Goal: Obtain resource: Download file/media

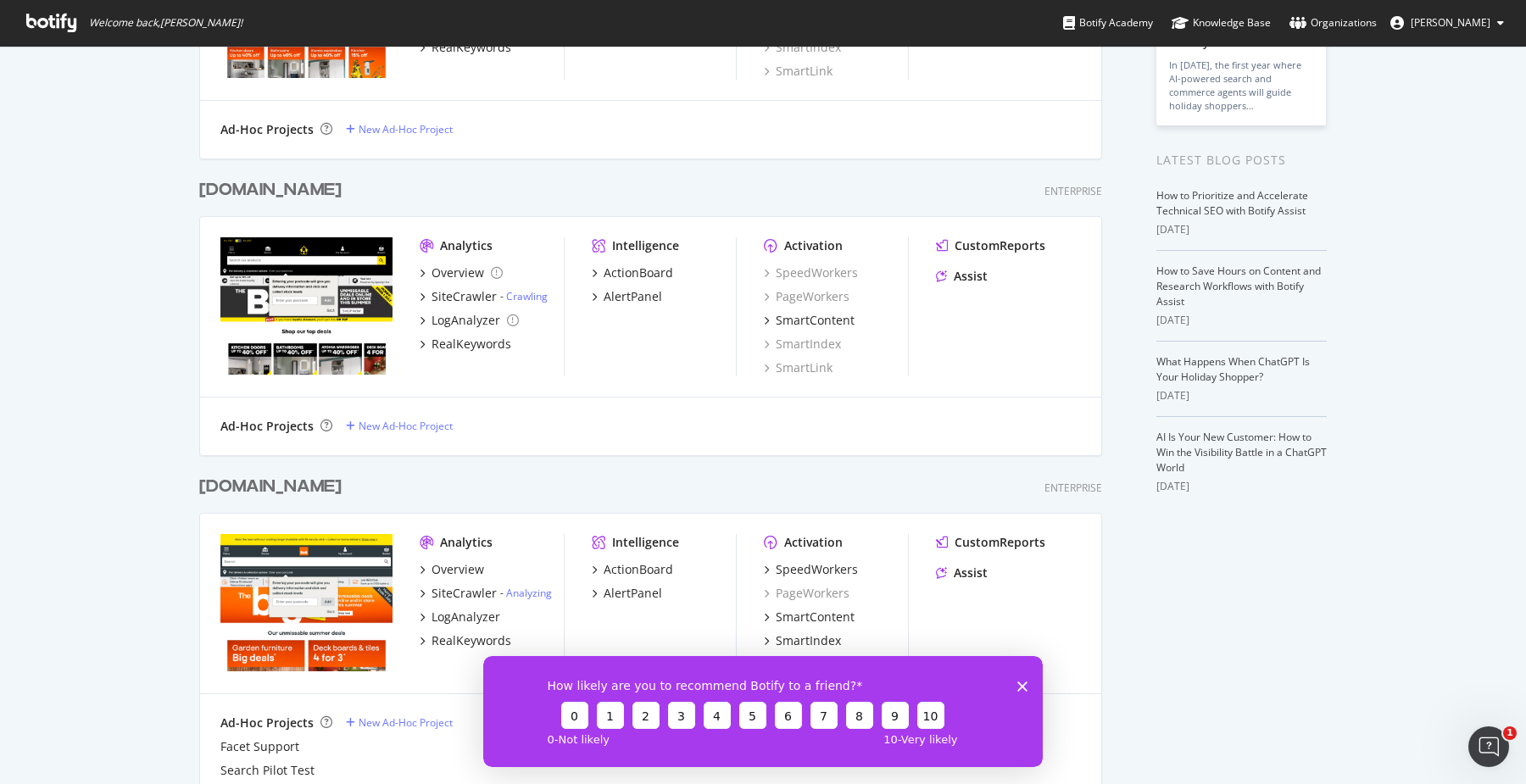
scroll to position [294, 0]
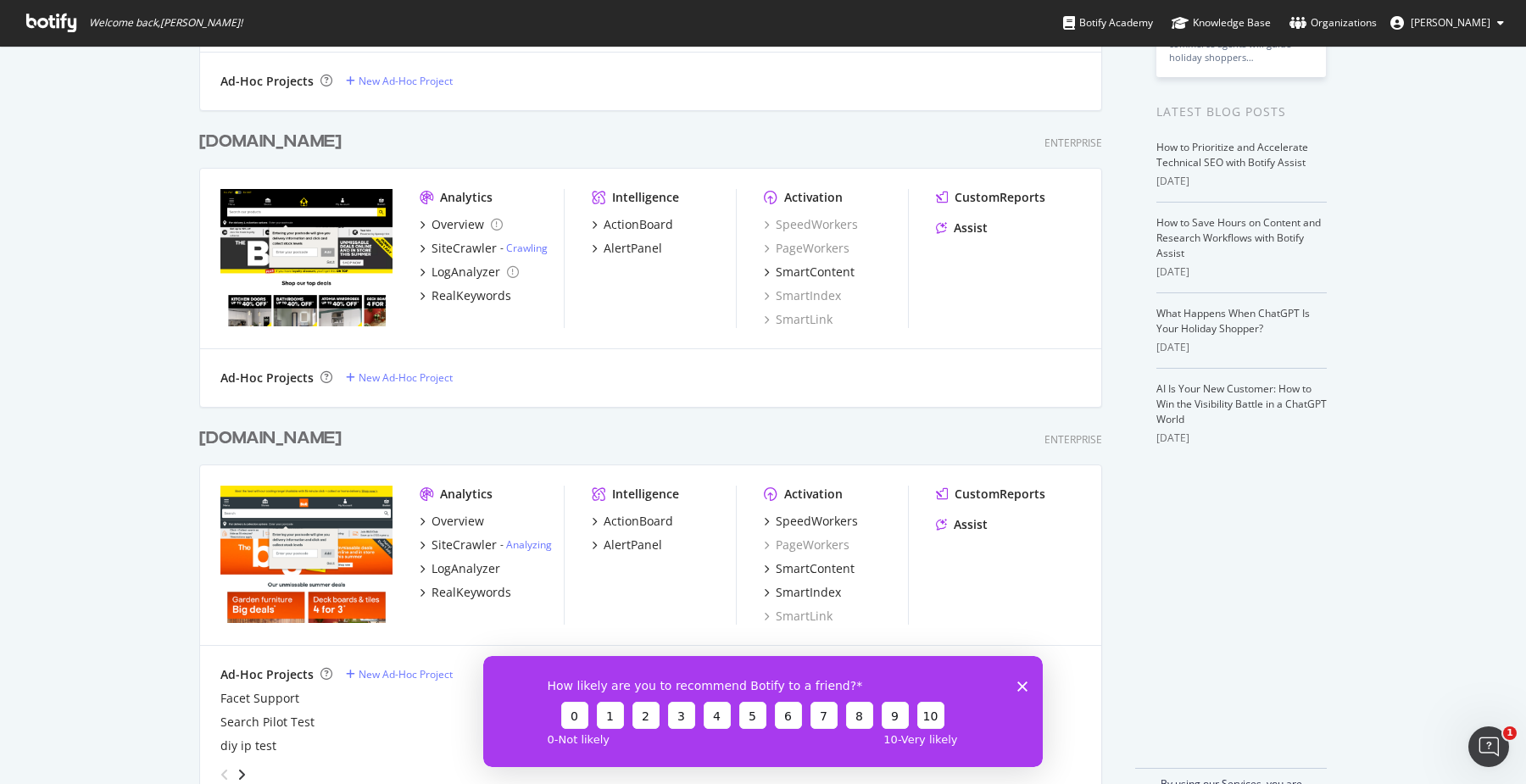
click at [298, 442] on div "[DOMAIN_NAME]" at bounding box center [269, 438] width 142 height 25
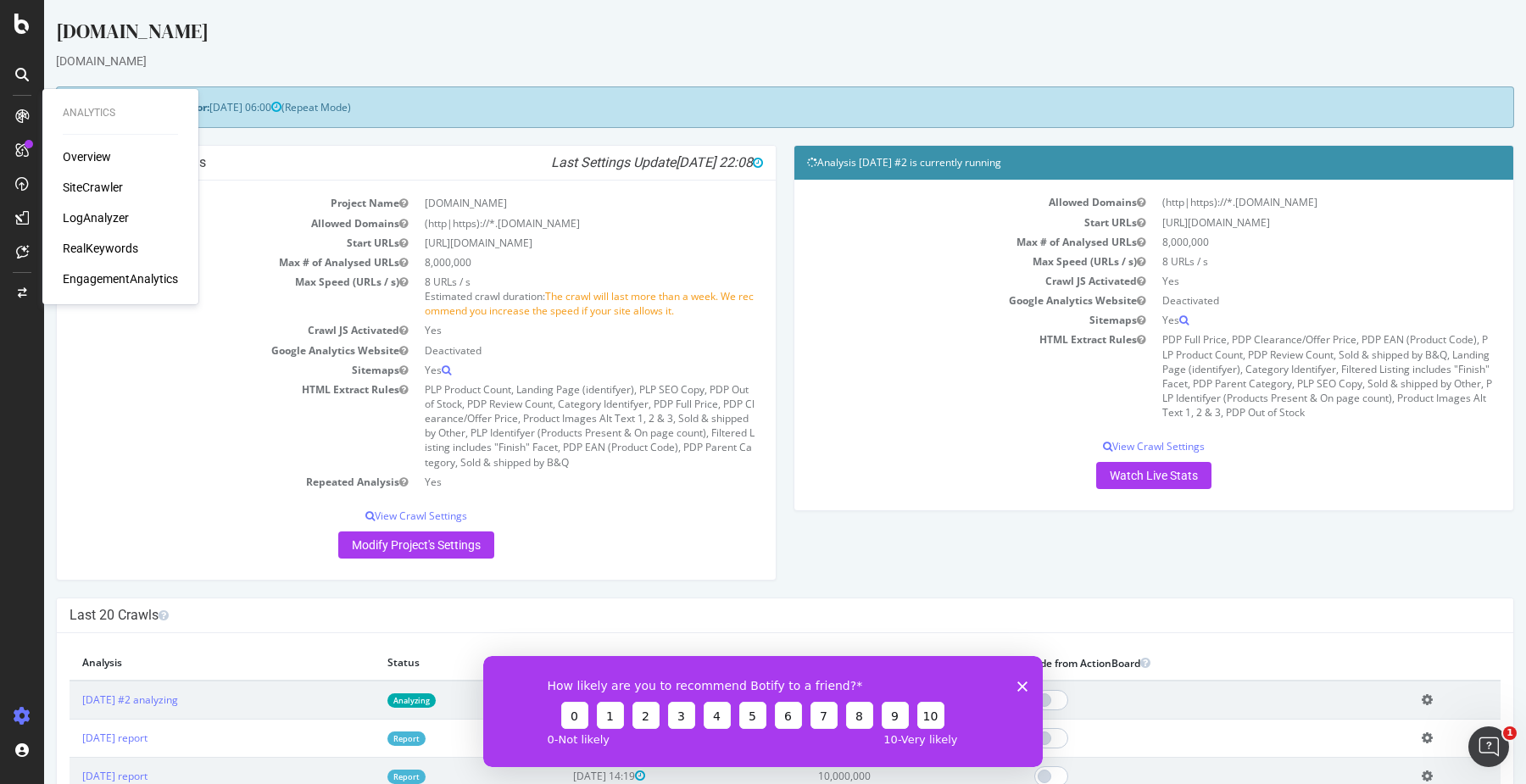
click at [99, 188] on div "SiteCrawler" at bounding box center [93, 187] width 60 height 17
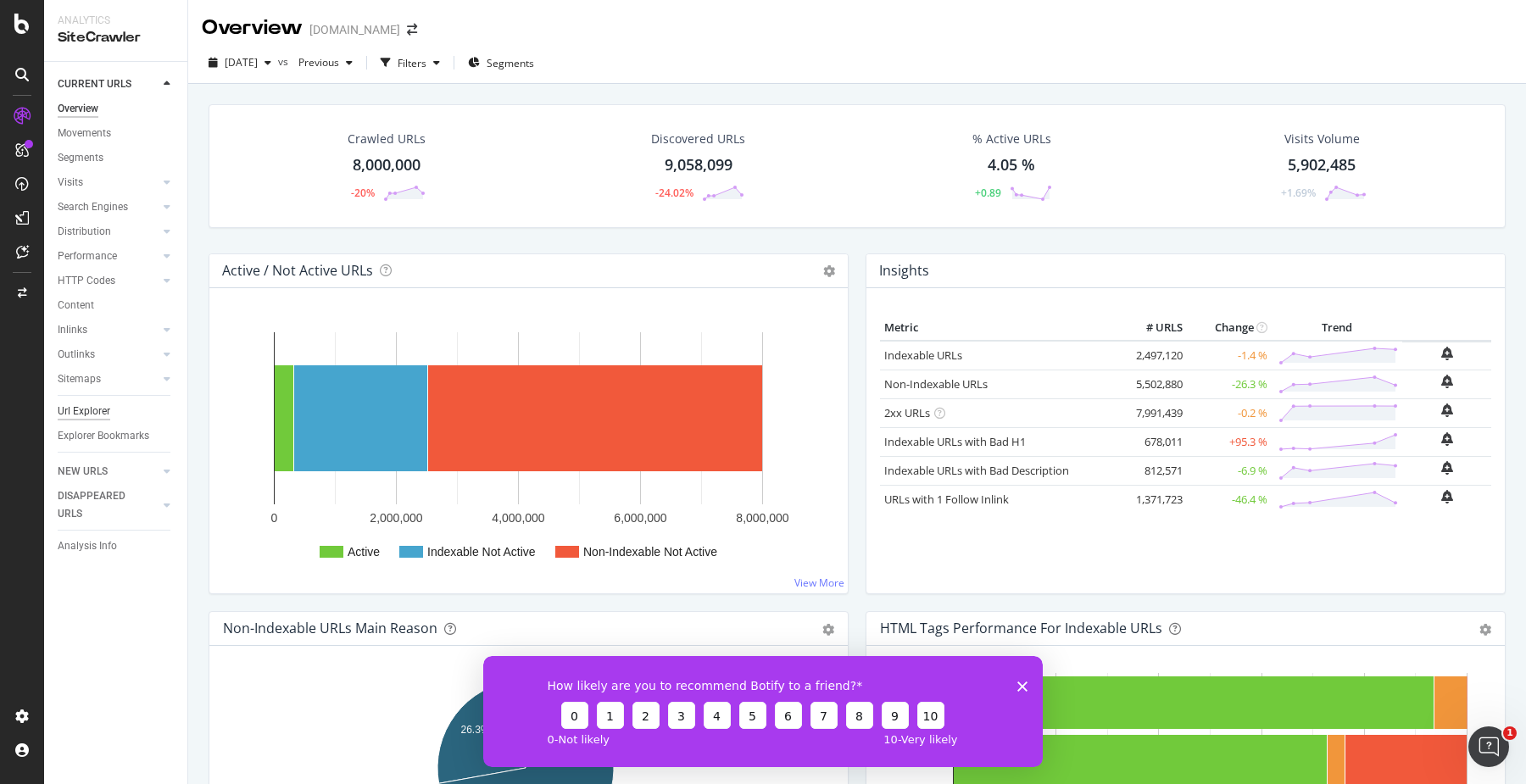
click at [93, 408] on div "Url Explorer" at bounding box center [83, 411] width 52 height 17
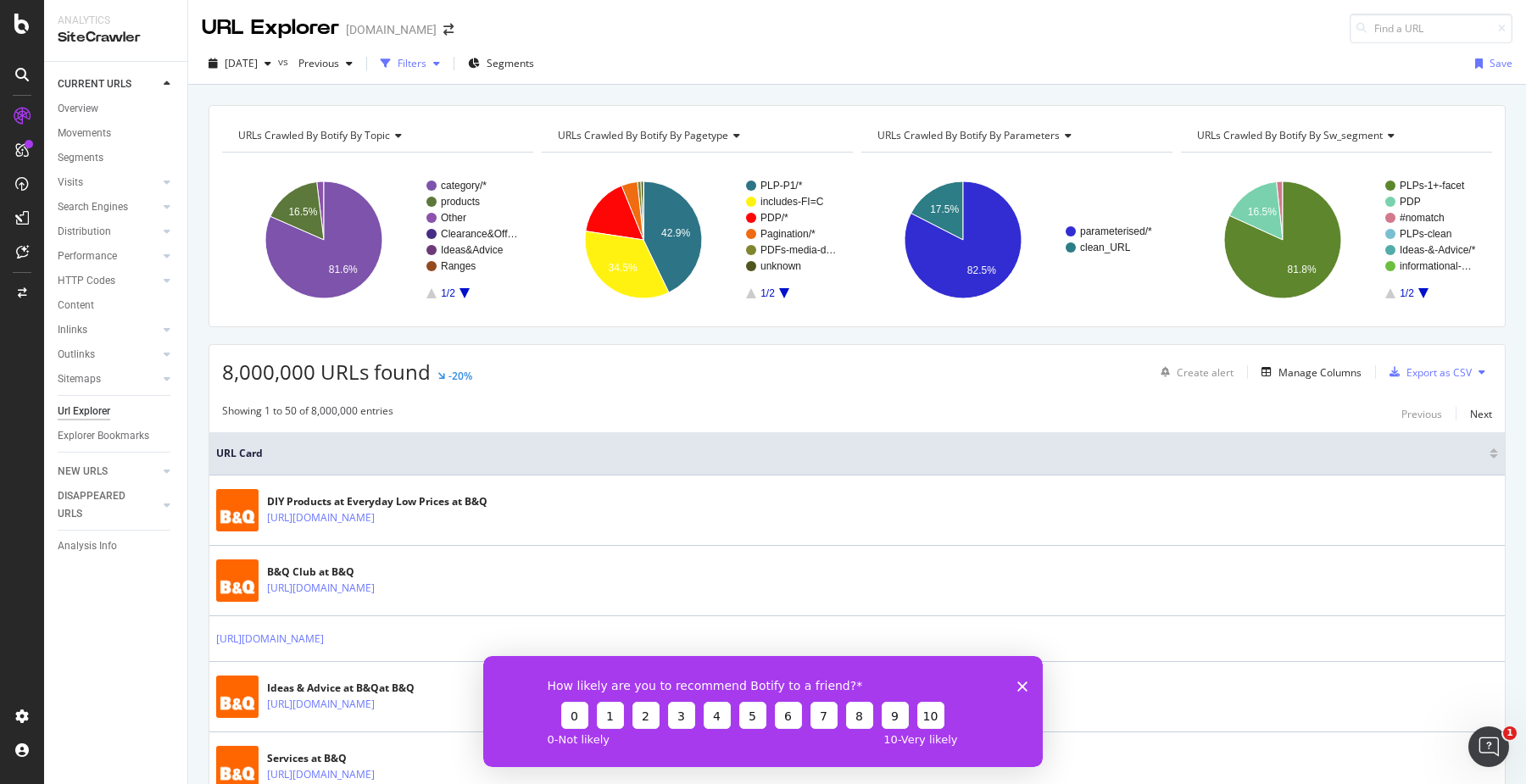
click at [426, 68] on div "Filters" at bounding box center [411, 63] width 28 height 15
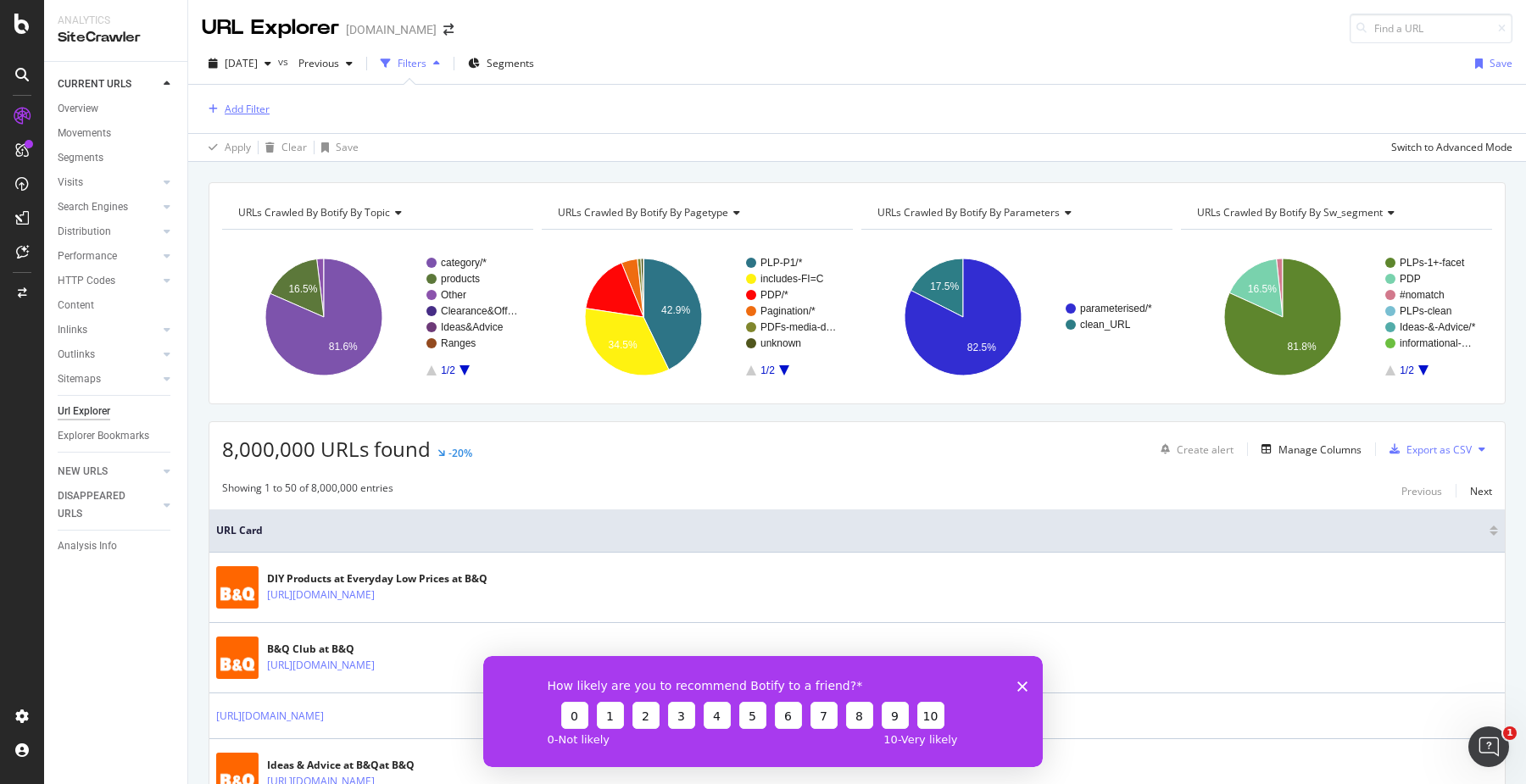
click at [215, 101] on div "Add Filter" at bounding box center [235, 109] width 68 height 18
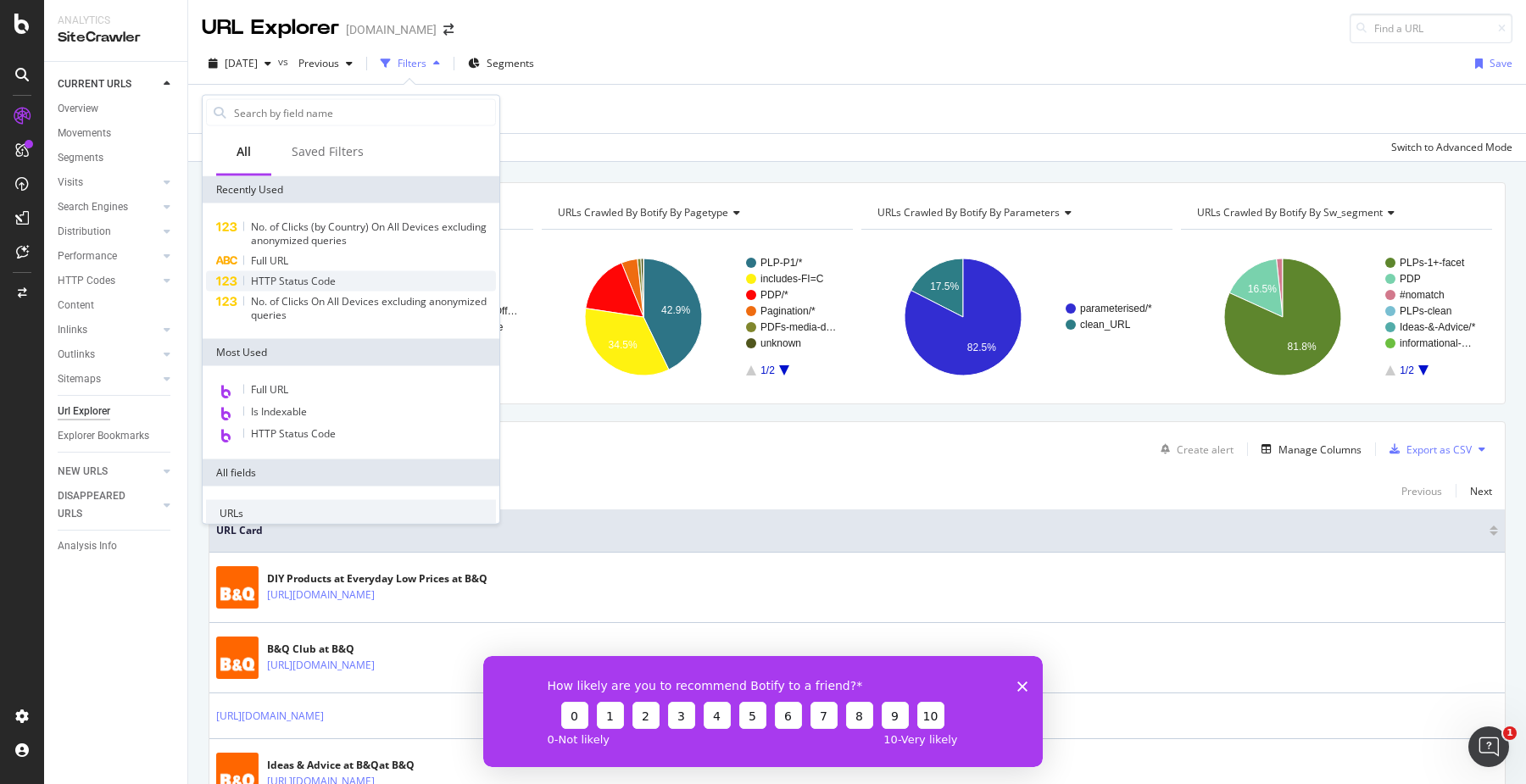
click at [284, 279] on span "HTTP Status Code" at bounding box center [293, 281] width 85 height 15
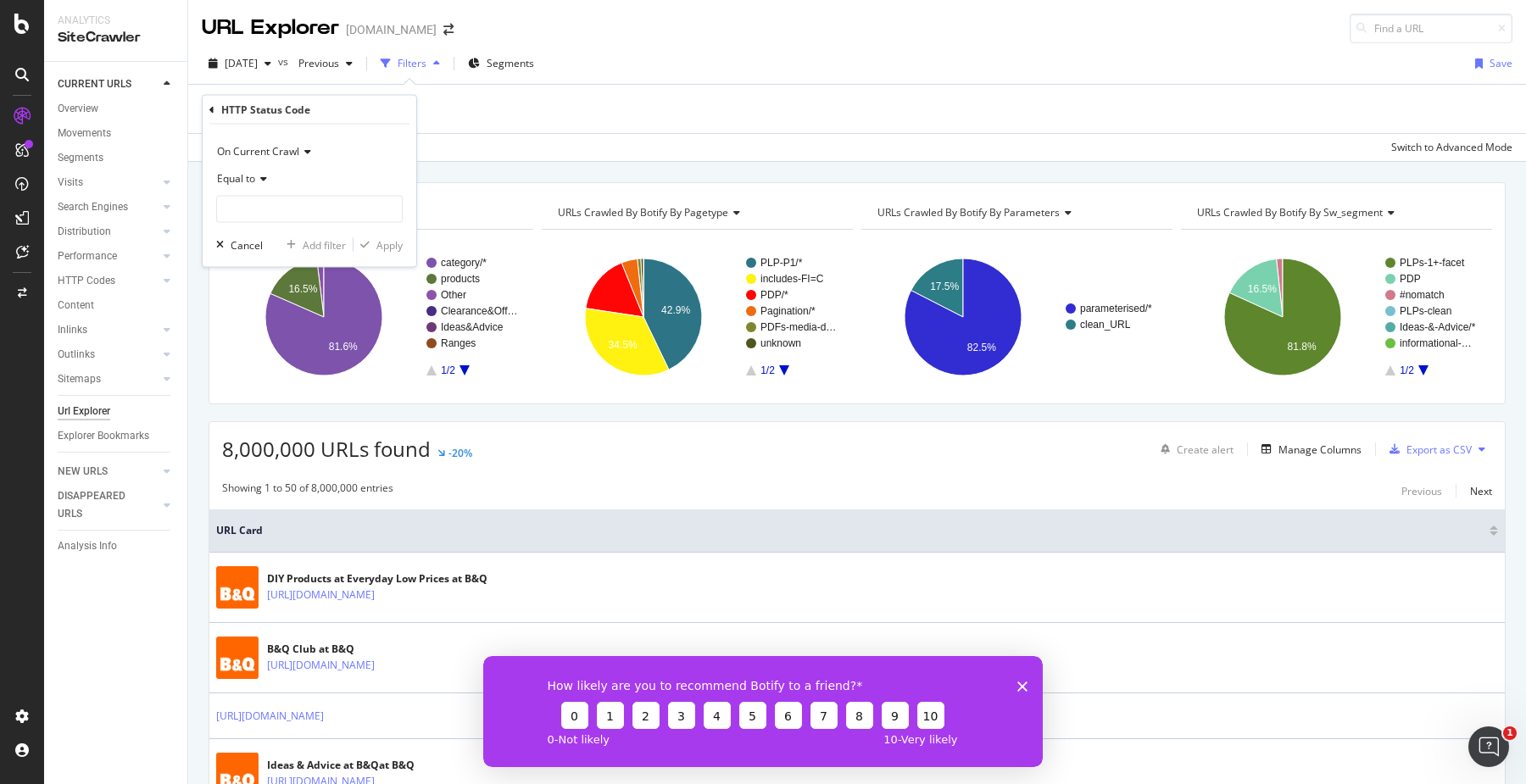
click at [265, 176] on icon at bounding box center [261, 179] width 12 height 10
click at [204, 108] on div "HTTP Status Code On Current Crawl Equal to Cancel Add filter Apply" at bounding box center [309, 181] width 213 height 171
click at [211, 108] on icon at bounding box center [213, 109] width 5 height 10
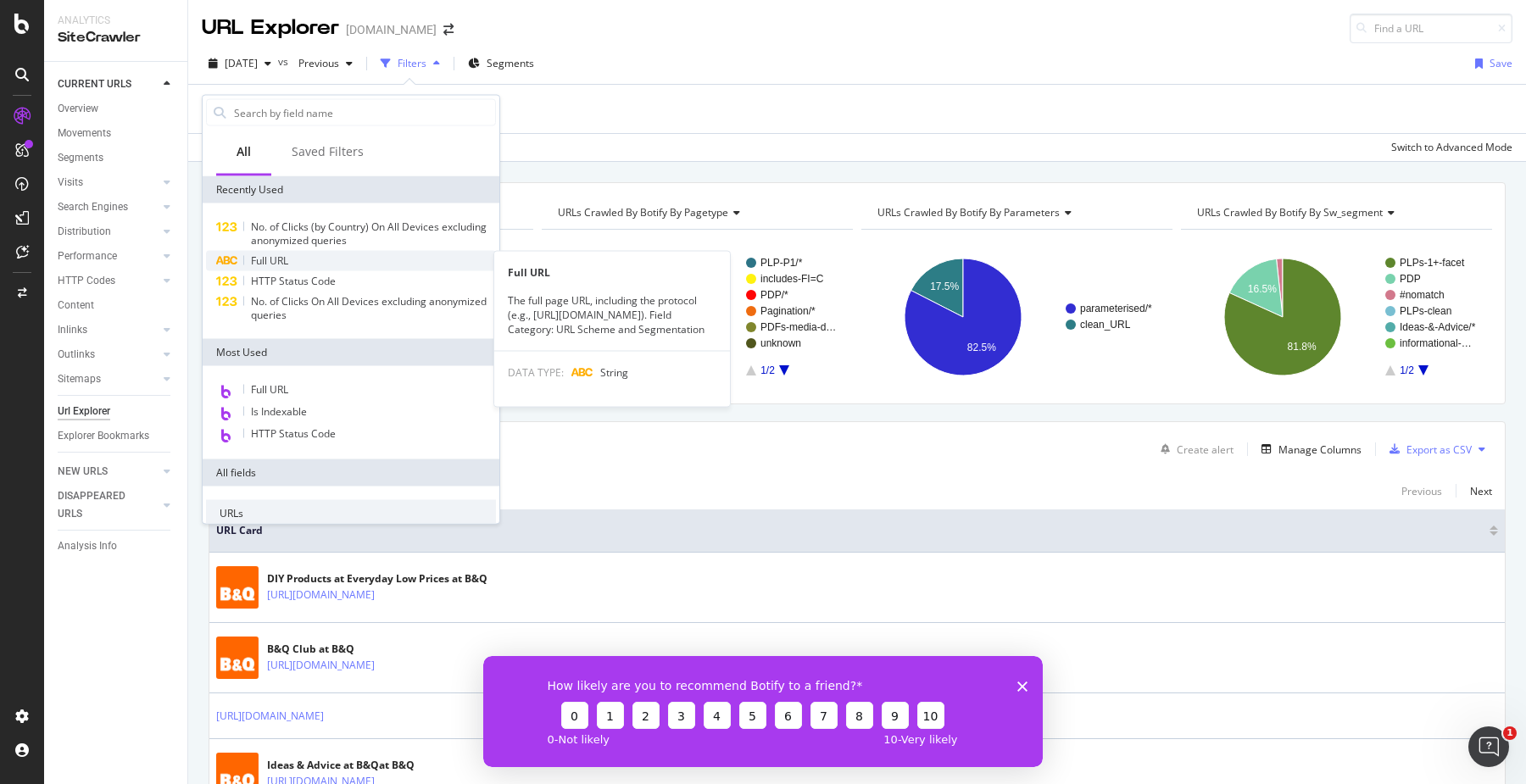
click at [307, 261] on div "Full URL" at bounding box center [351, 261] width 289 height 20
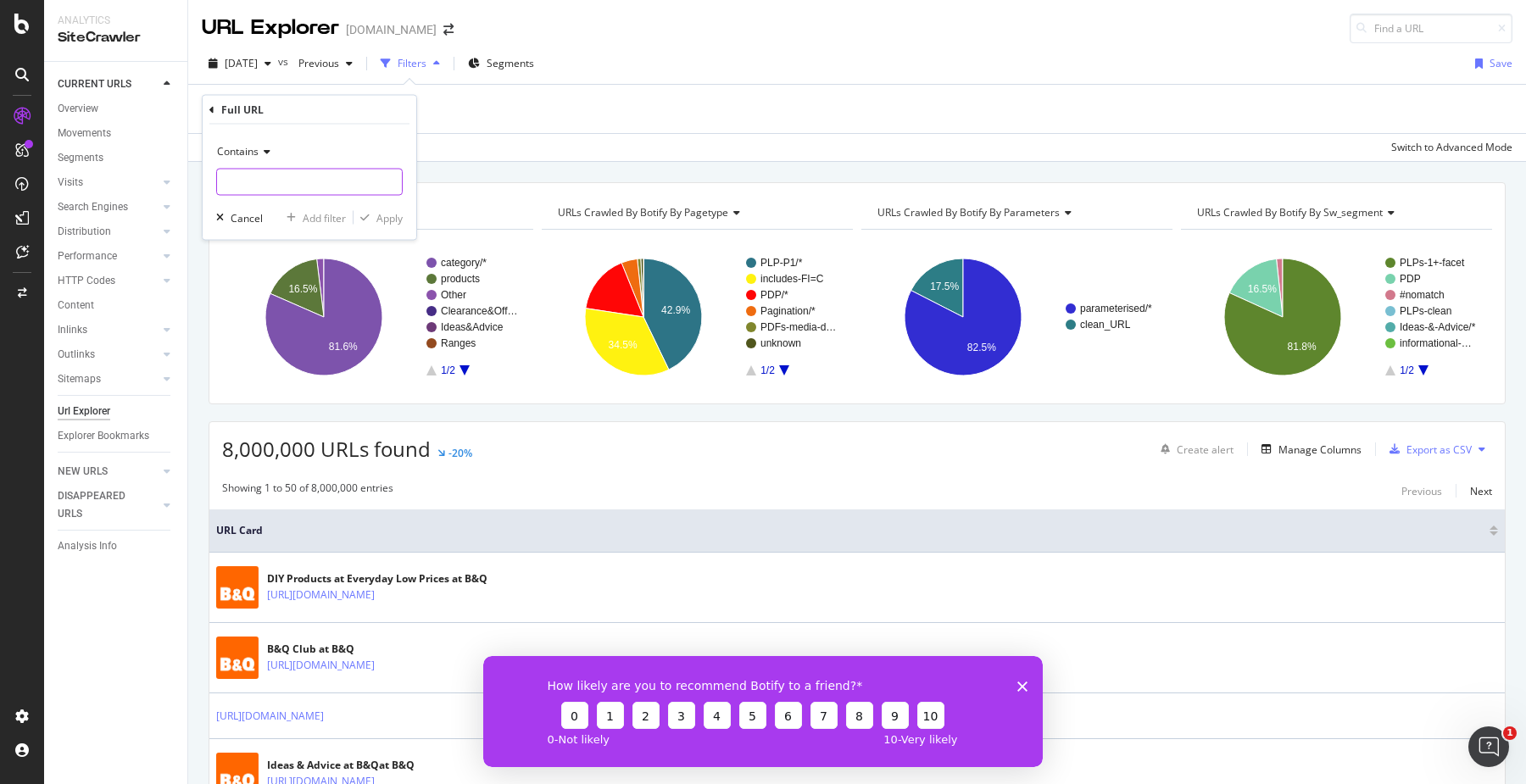
click at [281, 174] on input "text" at bounding box center [310, 182] width 185 height 27
paste input "/throws-blankets/[DOMAIN_NAME]"
type input "/throws-blankets/[DOMAIN_NAME]"
click at [396, 223] on div "Apply" at bounding box center [389, 217] width 27 height 15
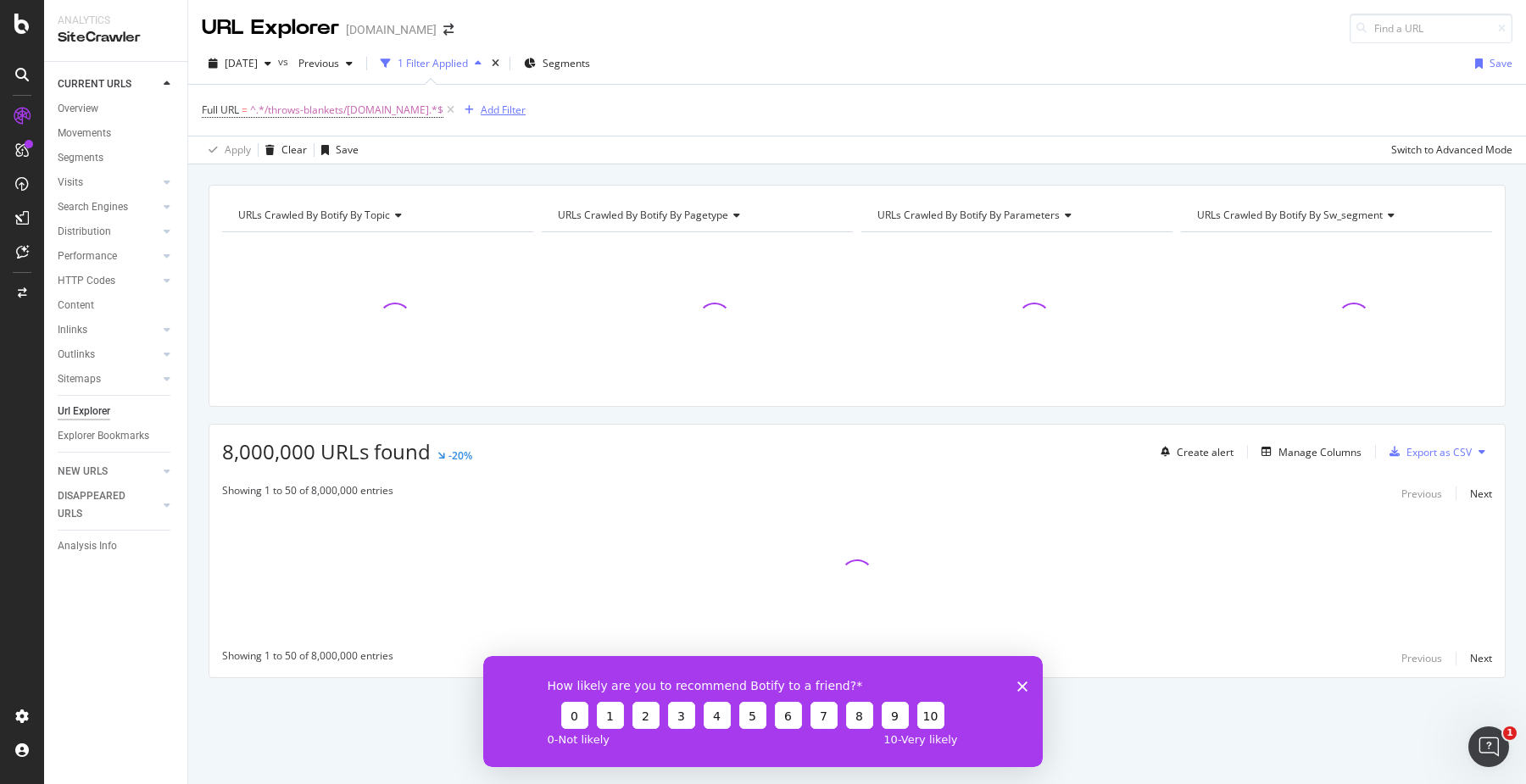
click at [481, 106] on div "Add Filter" at bounding box center [503, 110] width 45 height 15
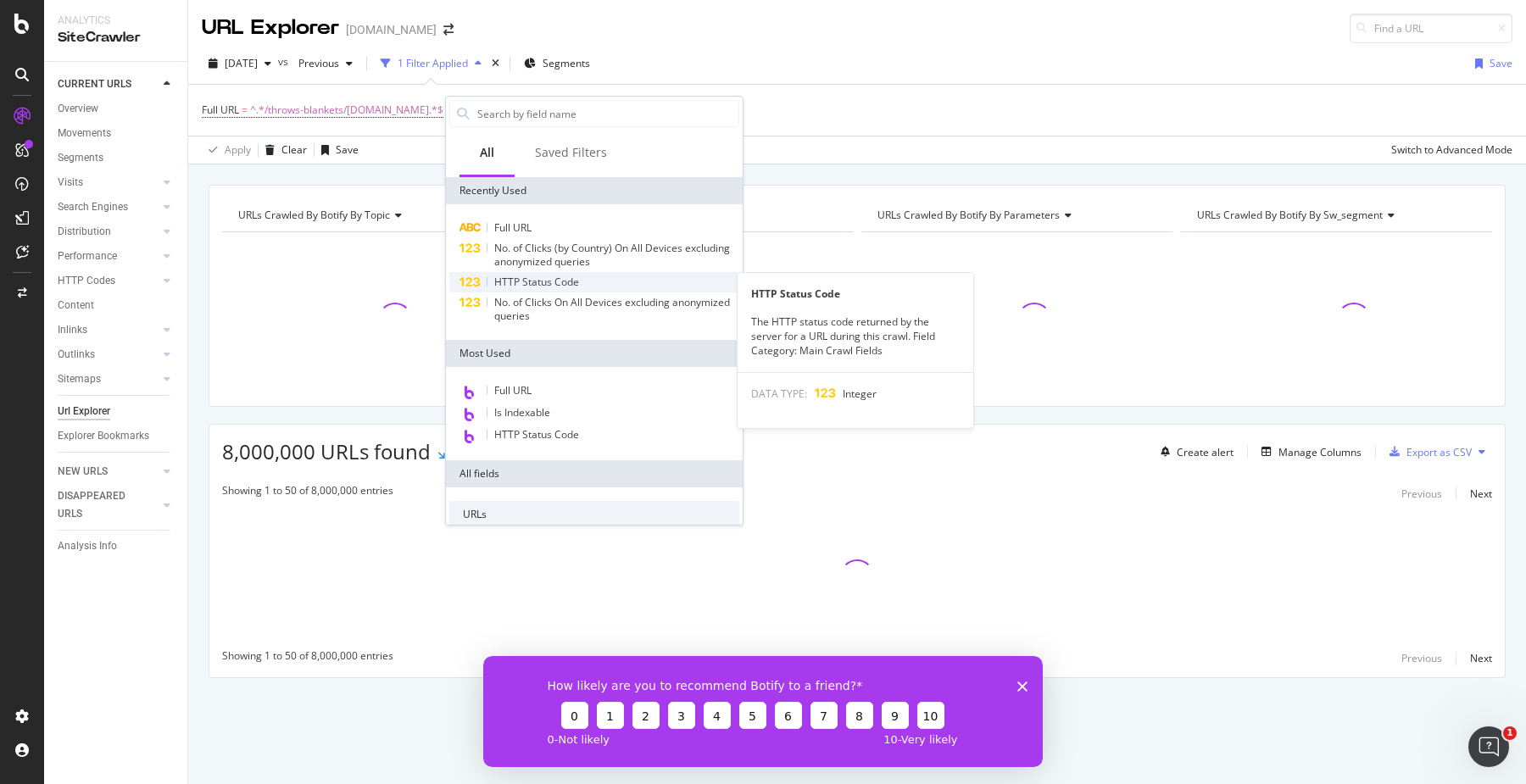
click at [534, 285] on span "HTTP Status Code" at bounding box center [536, 282] width 85 height 15
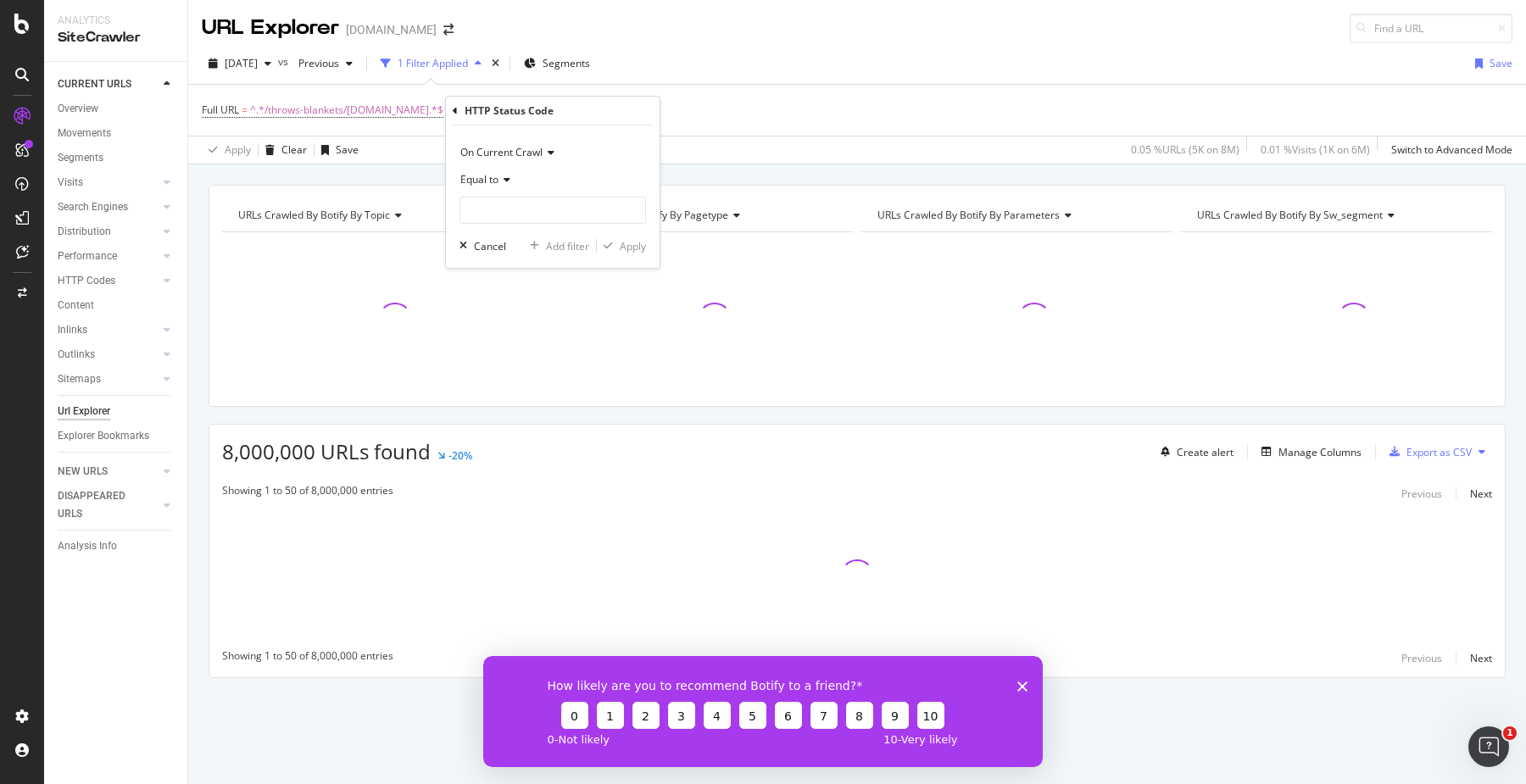
click at [502, 181] on icon at bounding box center [504, 180] width 12 height 10
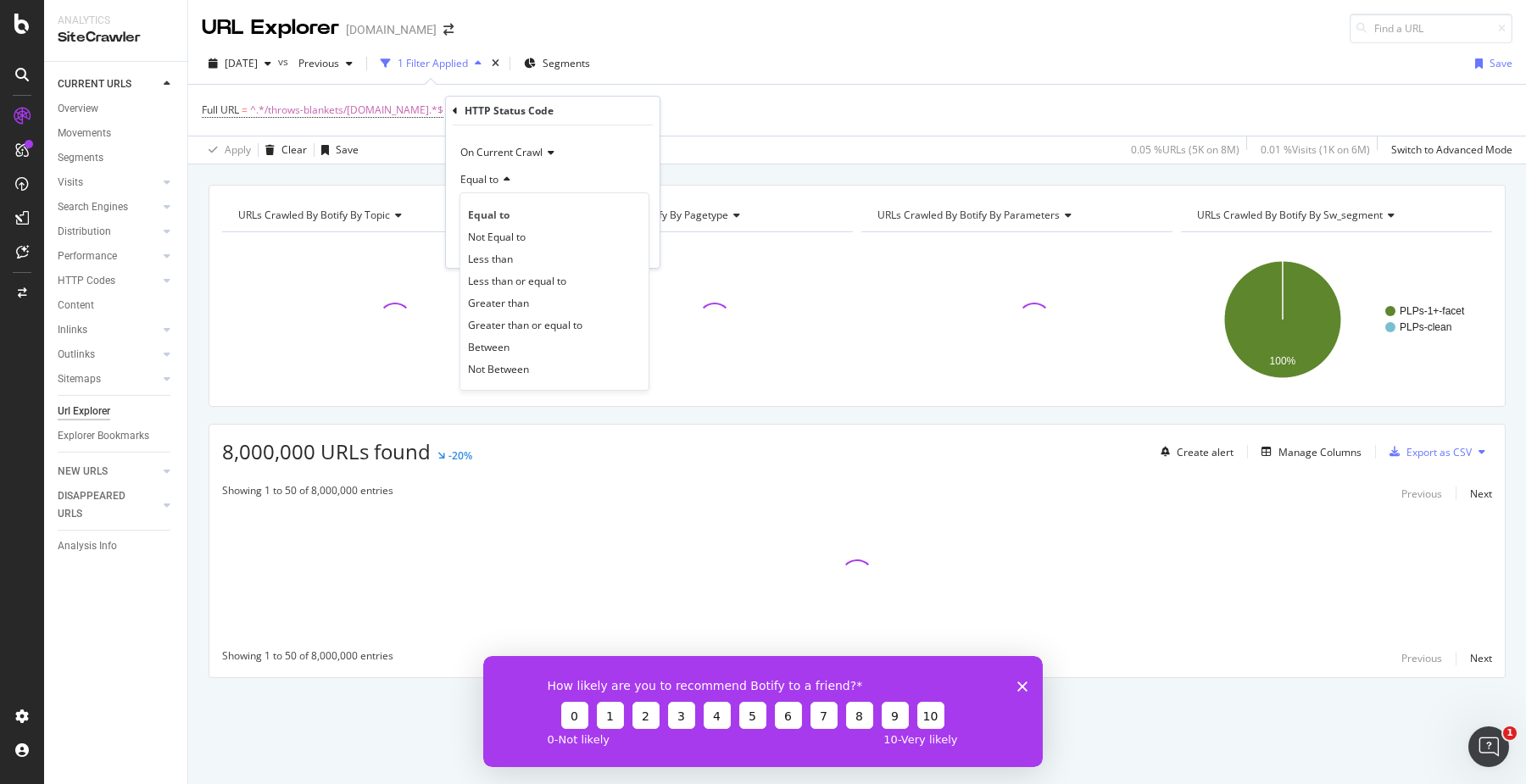
click at [538, 179] on div "Equal to" at bounding box center [553, 180] width 187 height 27
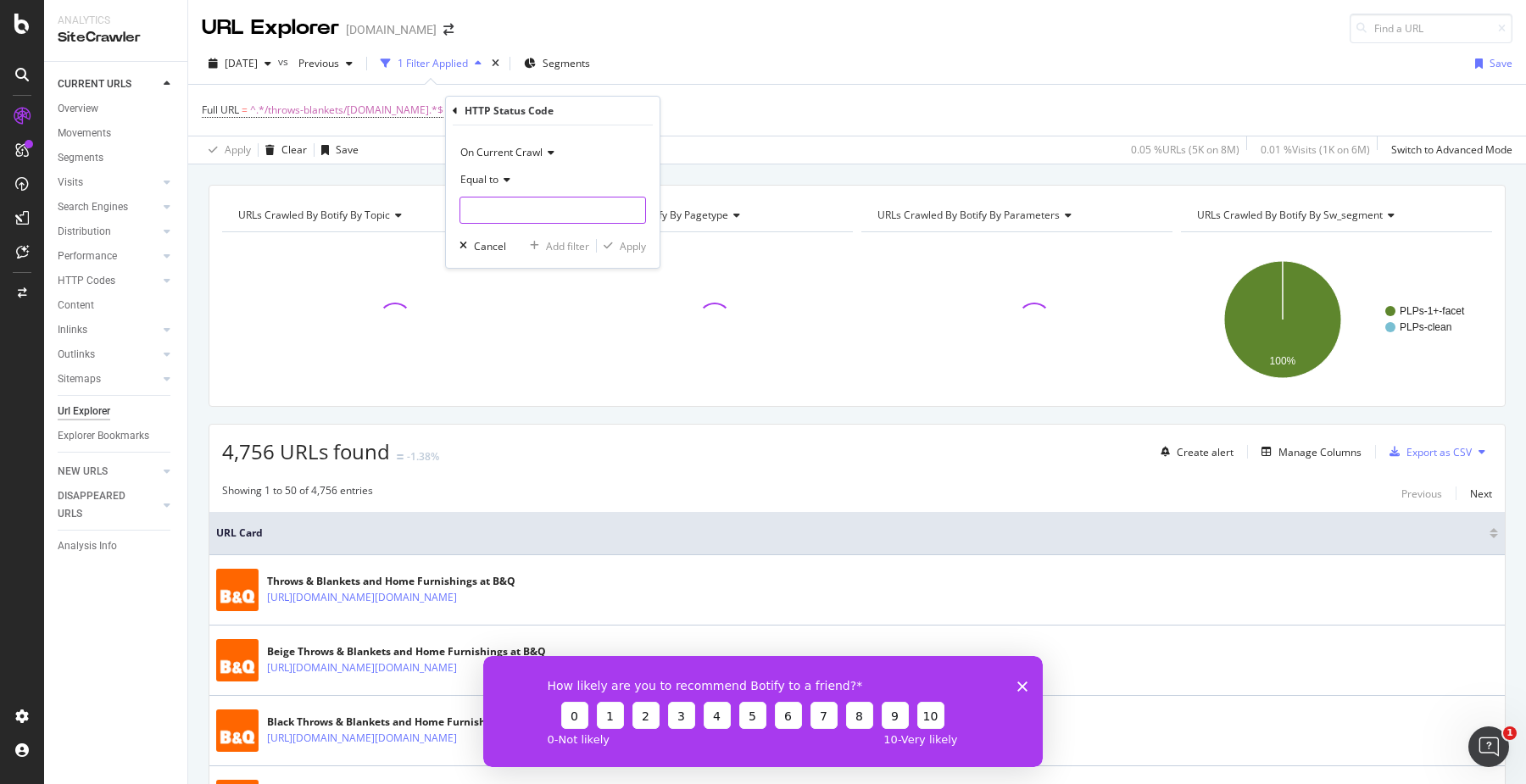
click at [522, 204] on input "number" at bounding box center [553, 211] width 187 height 27
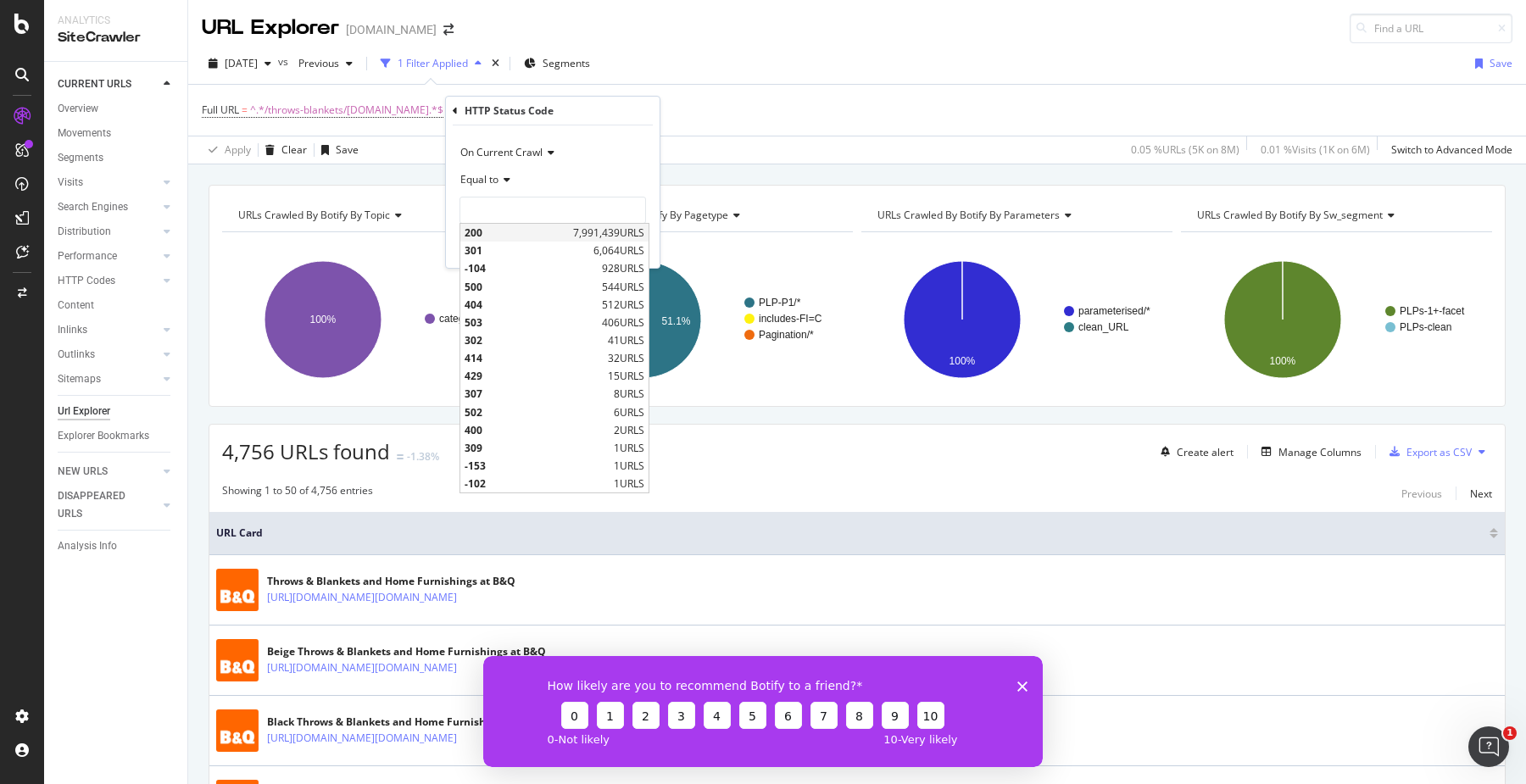
click at [508, 228] on span "200" at bounding box center [517, 233] width 104 height 15
type input "200"
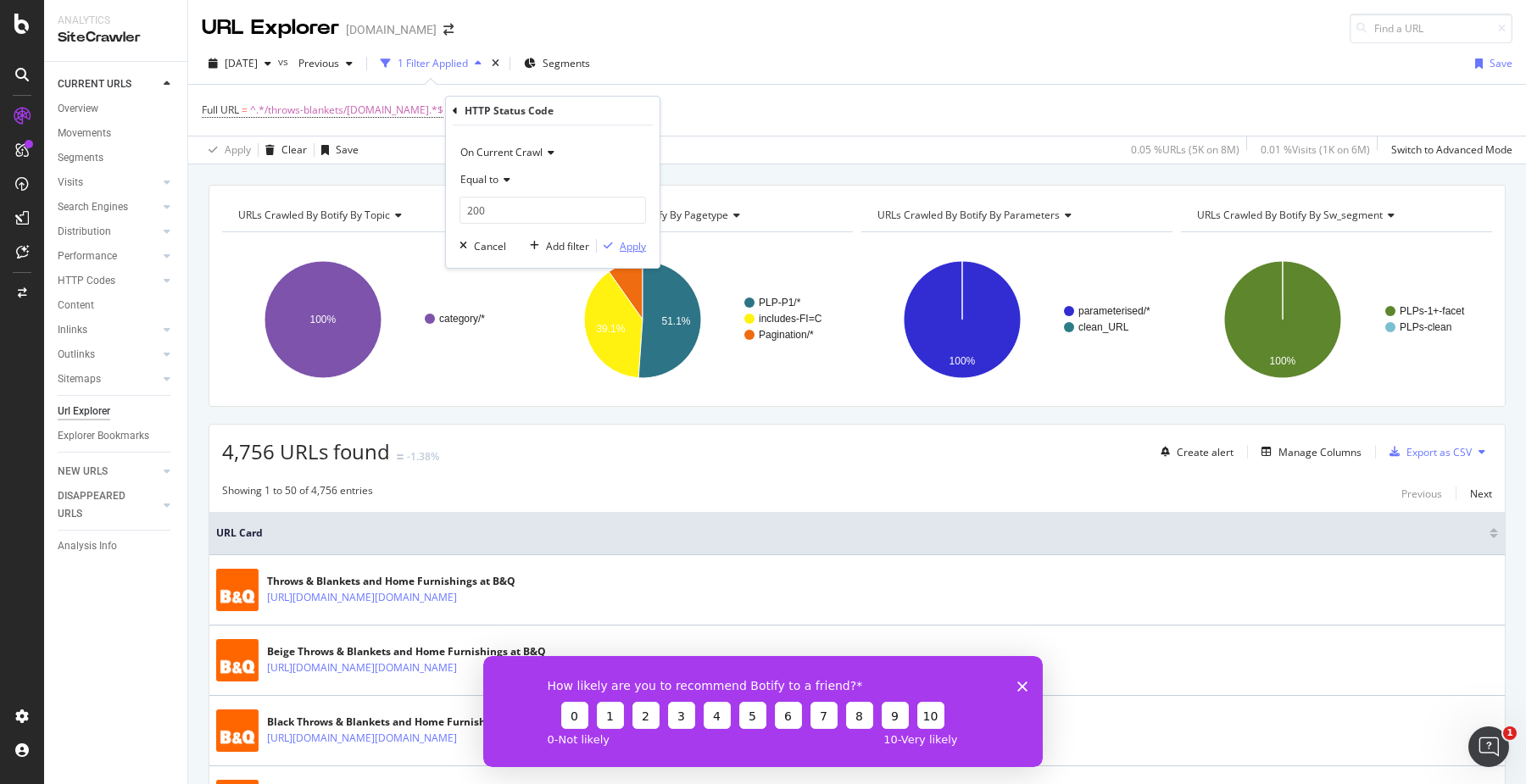
click at [631, 243] on div "Apply" at bounding box center [632, 246] width 27 height 15
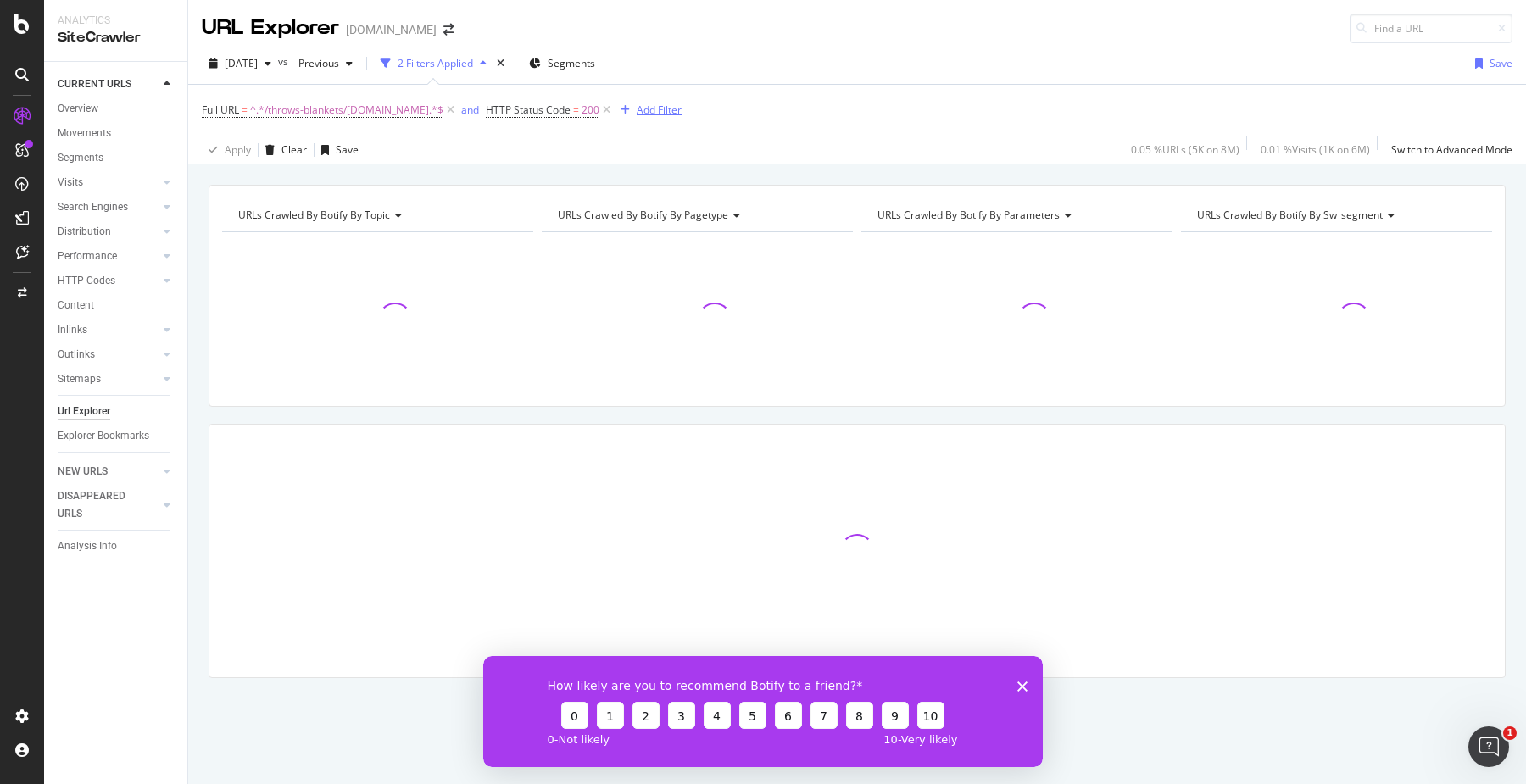
click at [642, 108] on div "Add Filter" at bounding box center [659, 110] width 45 height 15
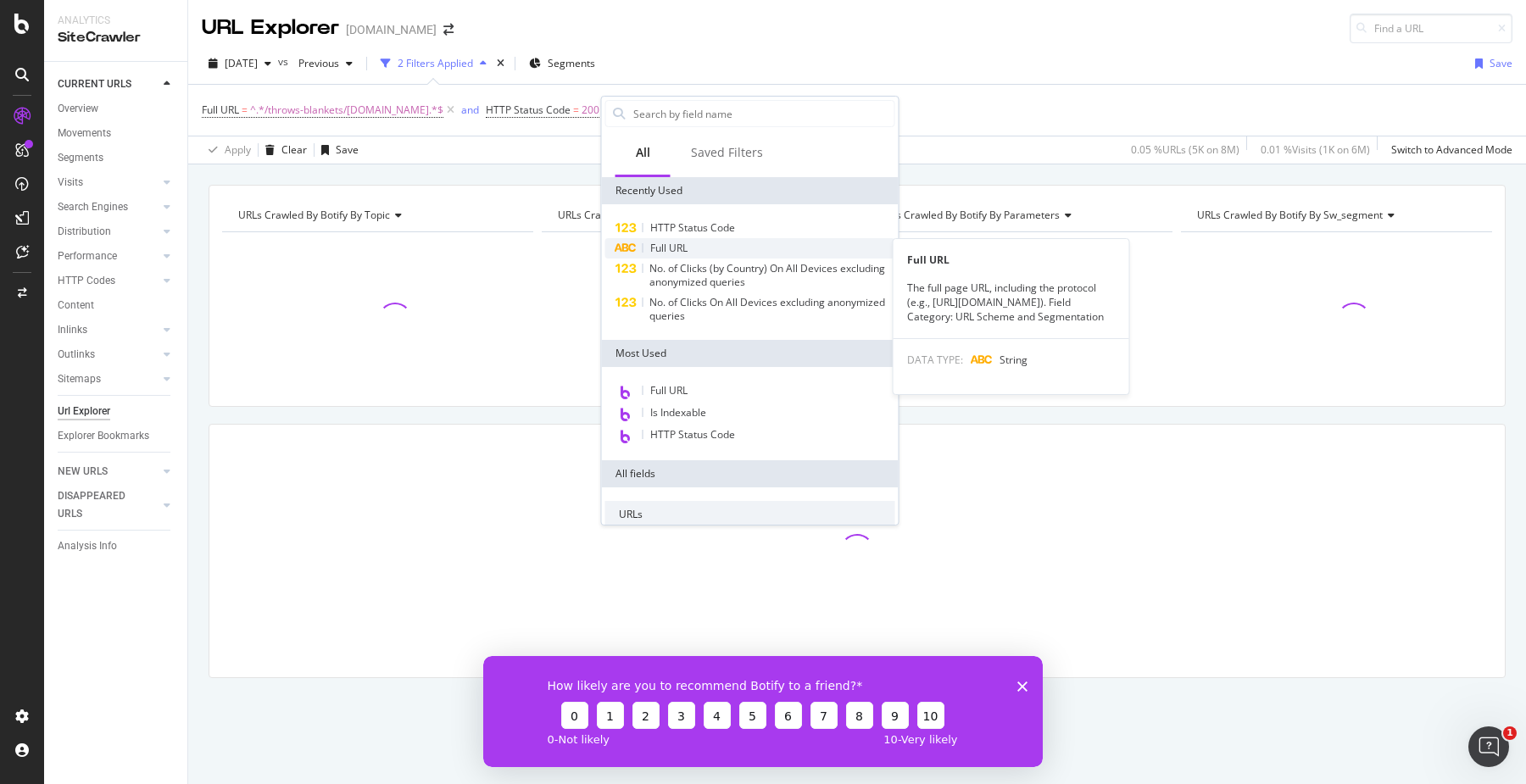
click at [687, 250] on span "Full URL" at bounding box center [669, 248] width 38 height 15
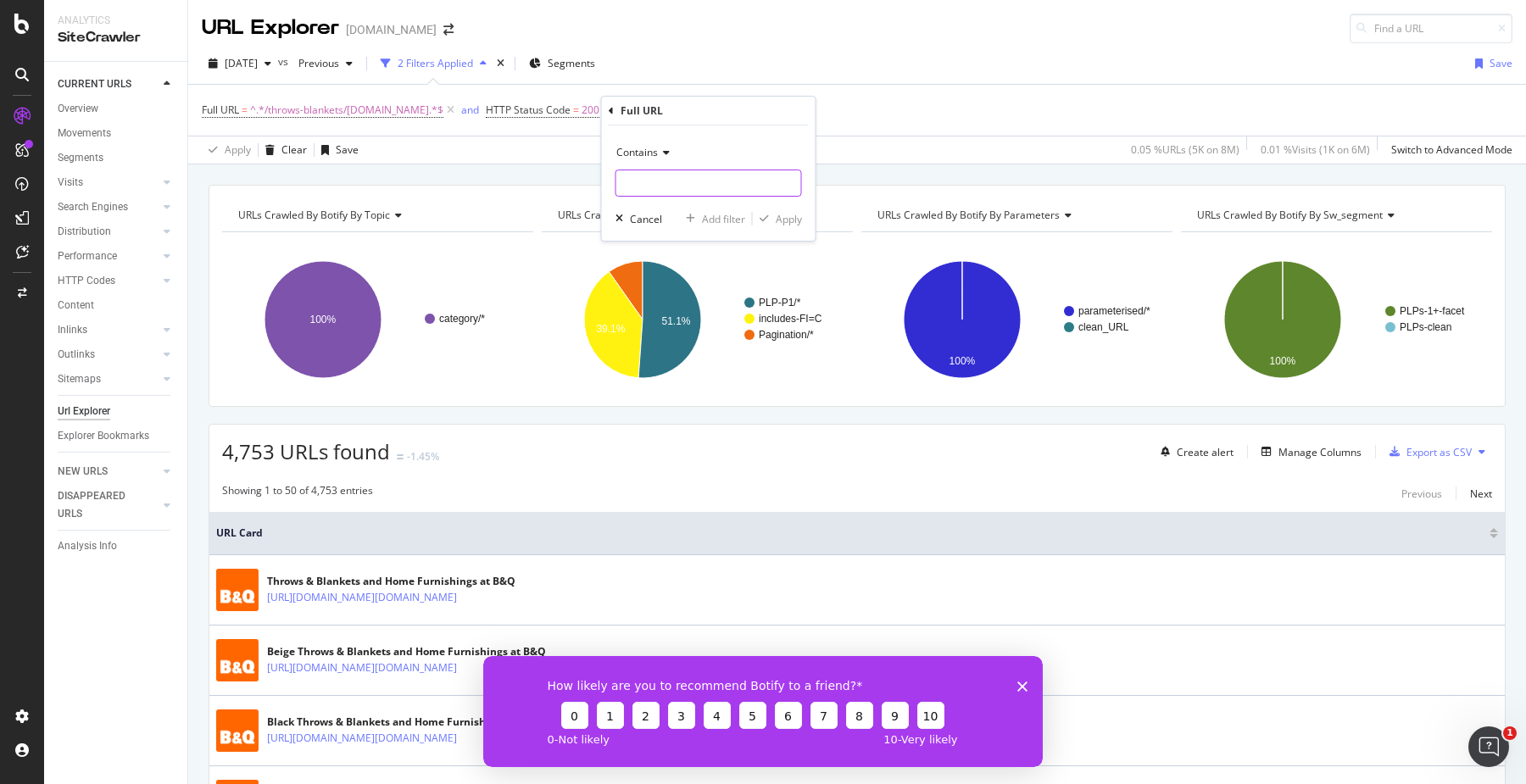
click at [634, 169] on input "text" at bounding box center [709, 183] width 185 height 27
paste input "/departments"
click at [685, 190] on input "/departments" at bounding box center [696, 183] width 160 height 27
type input "/"
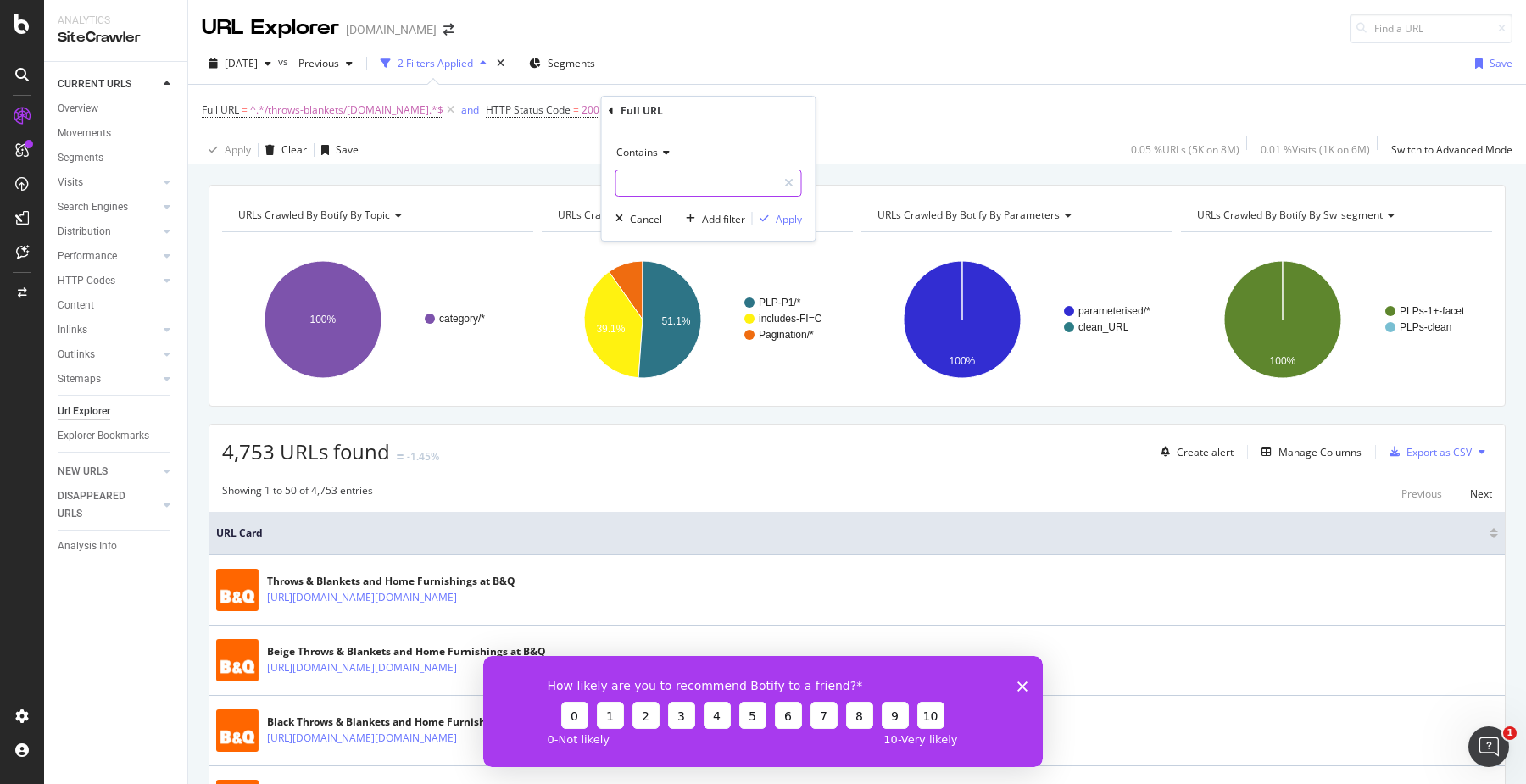
paste input "/home-furniture-storage"
type input "/home-furniture-storage"
click at [784, 223] on div "Apply" at bounding box center [789, 219] width 27 height 15
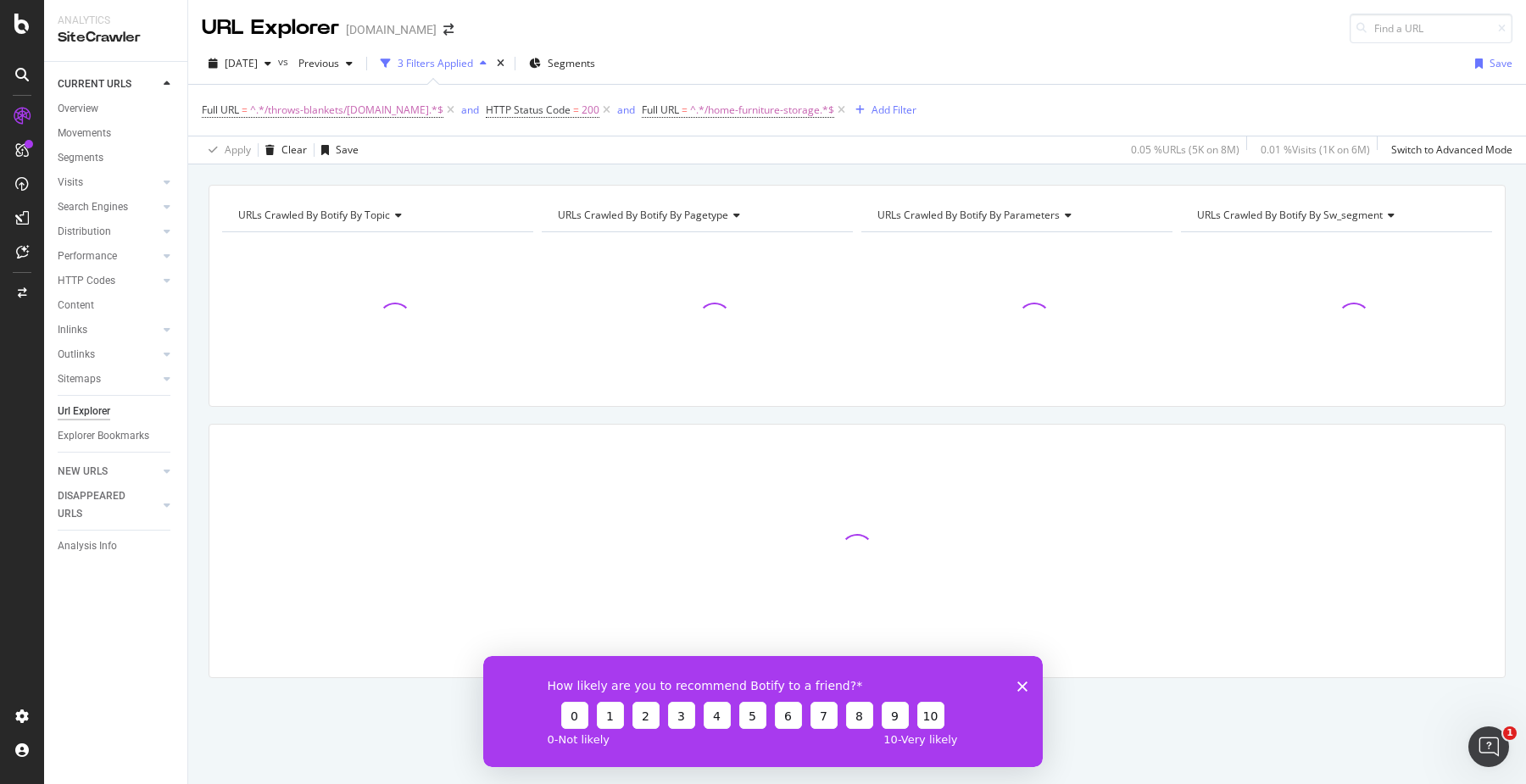
click at [1023, 685] on polygon "Close survey" at bounding box center [1021, 685] width 10 height 10
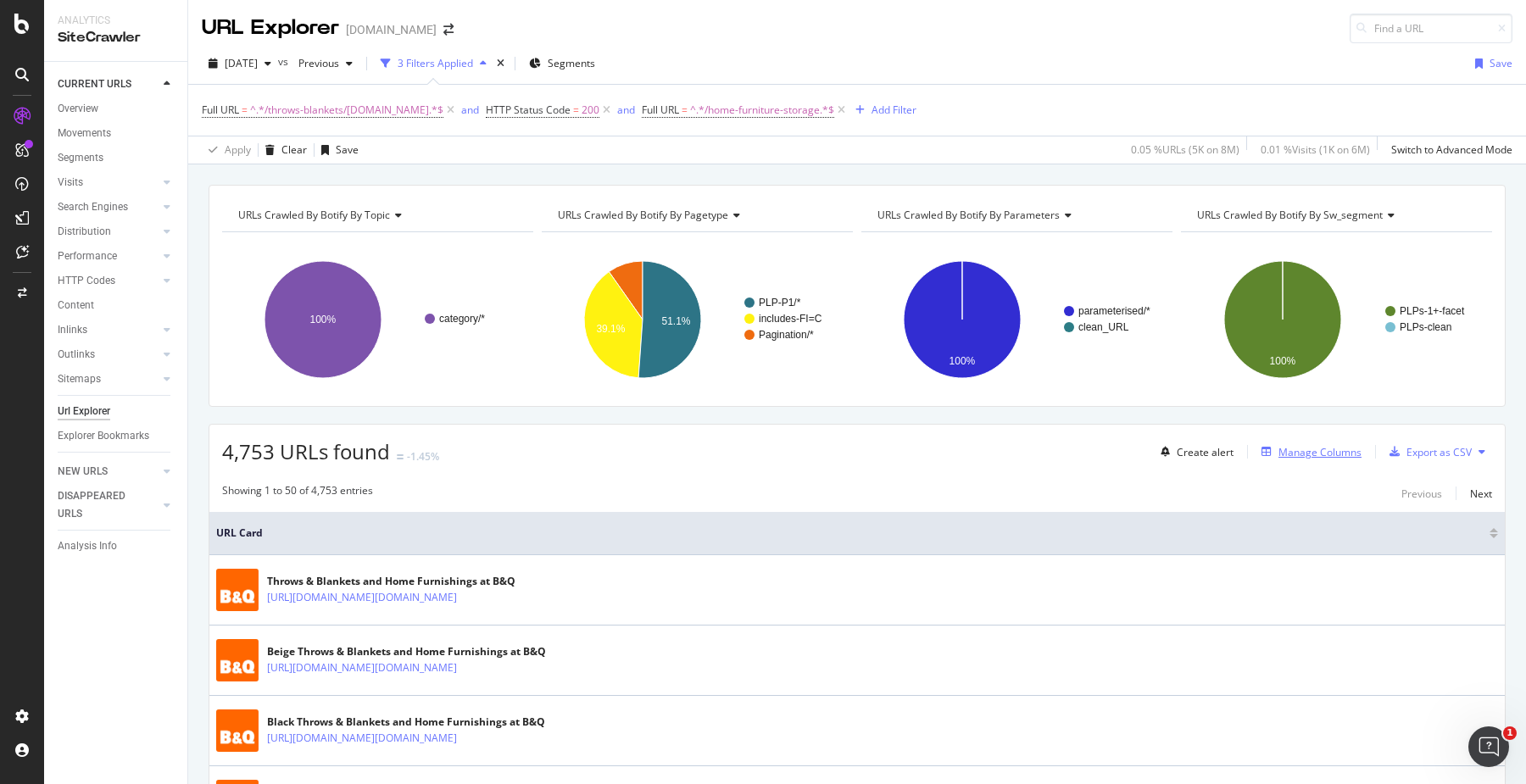
click at [1298, 452] on div "Manage Columns" at bounding box center [1319, 452] width 83 height 15
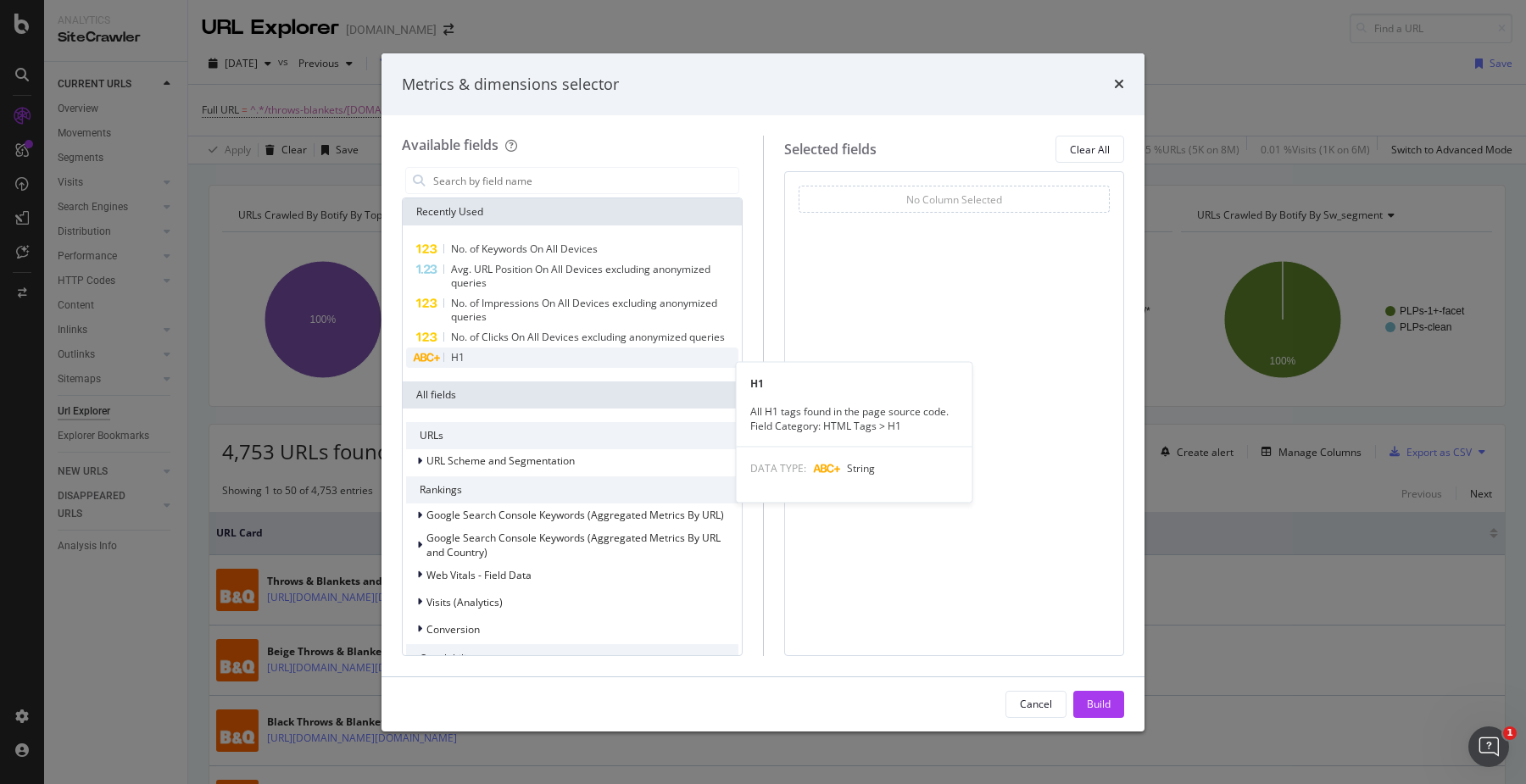
click at [458, 365] on span "H1" at bounding box center [457, 357] width 14 height 15
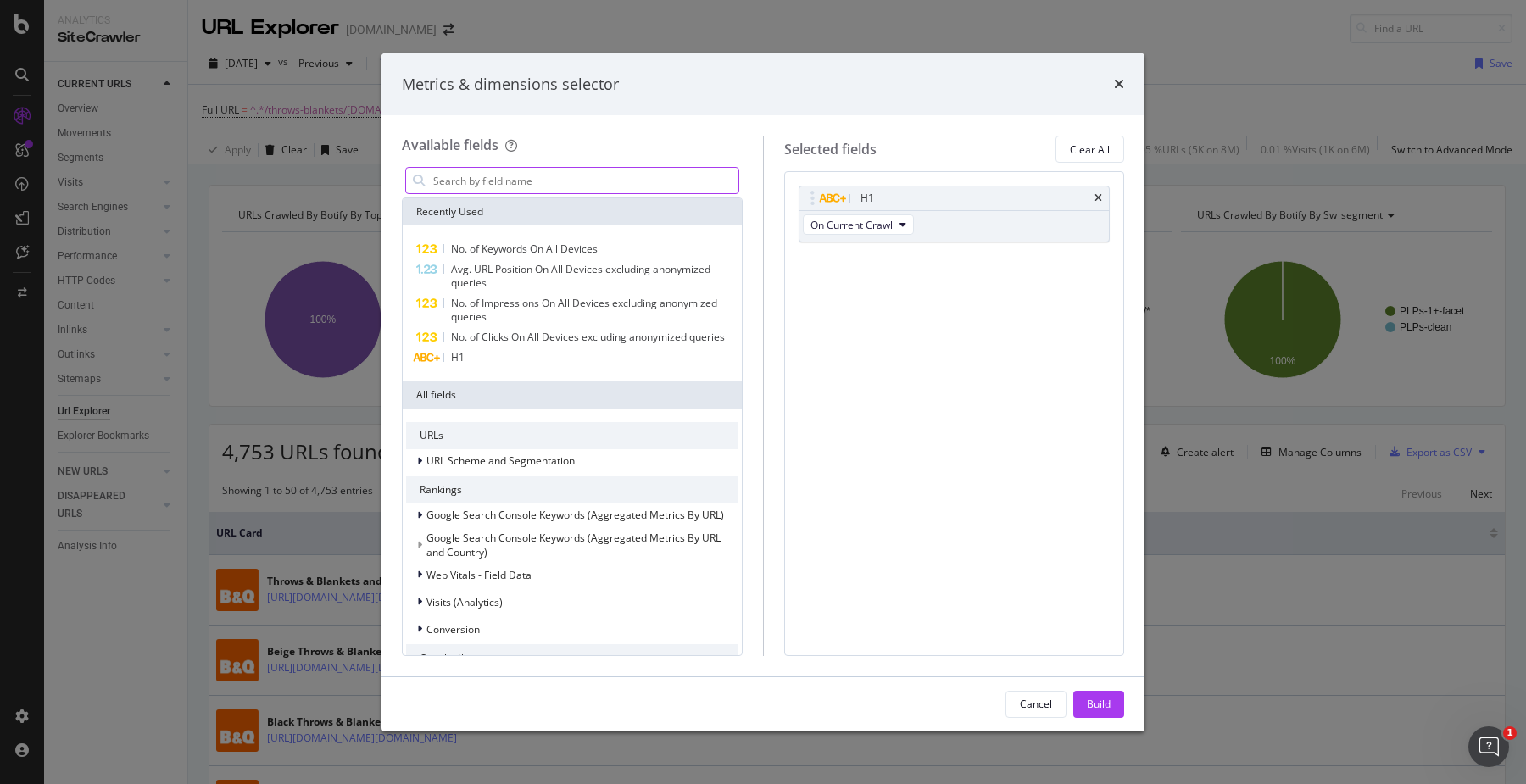
click at [503, 180] on input "modal" at bounding box center [584, 180] width 307 height 26
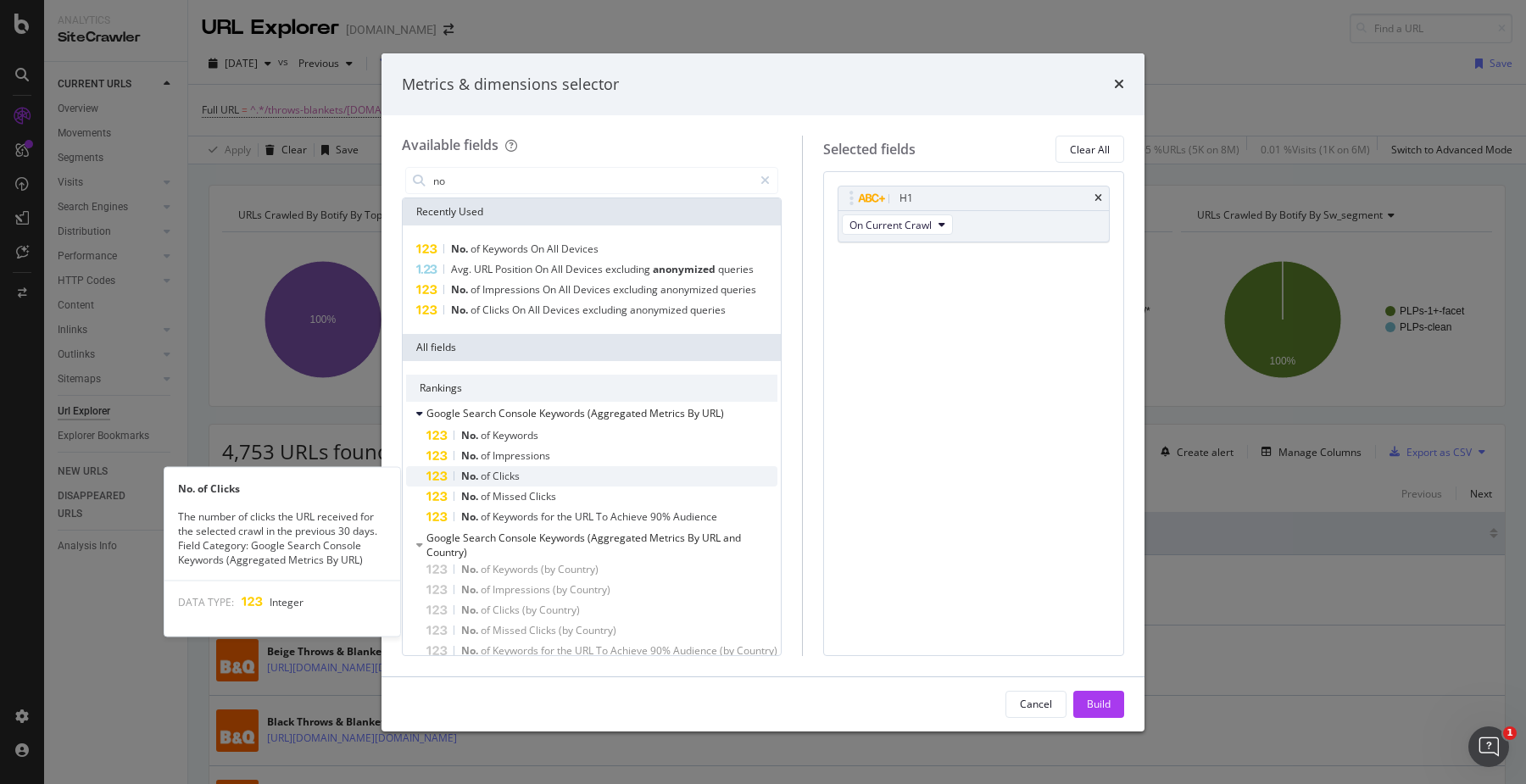
click at [540, 472] on div "No. of Clicks" at bounding box center [601, 476] width 351 height 20
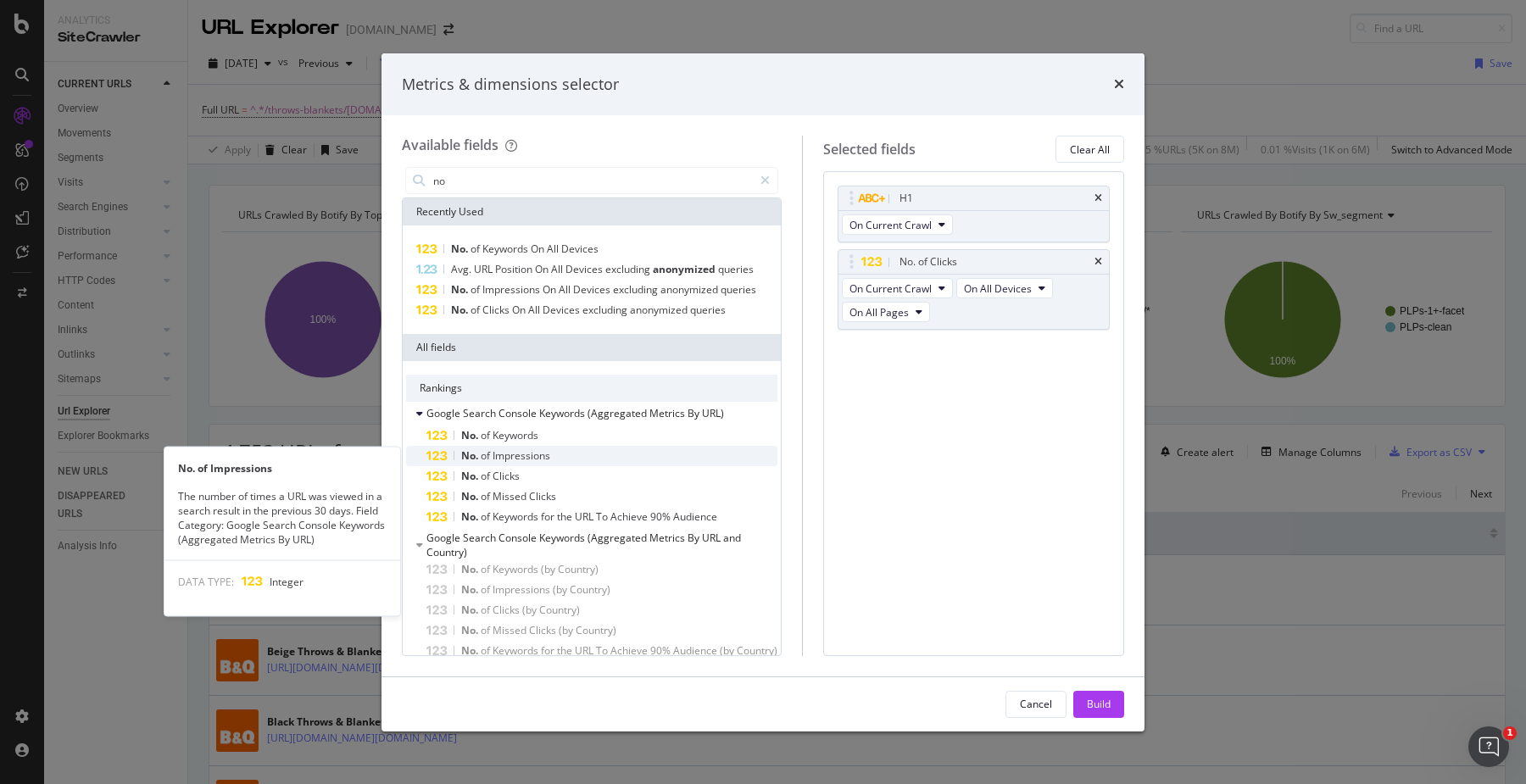
click at [543, 460] on span "Impressions" at bounding box center [521, 456] width 58 height 15
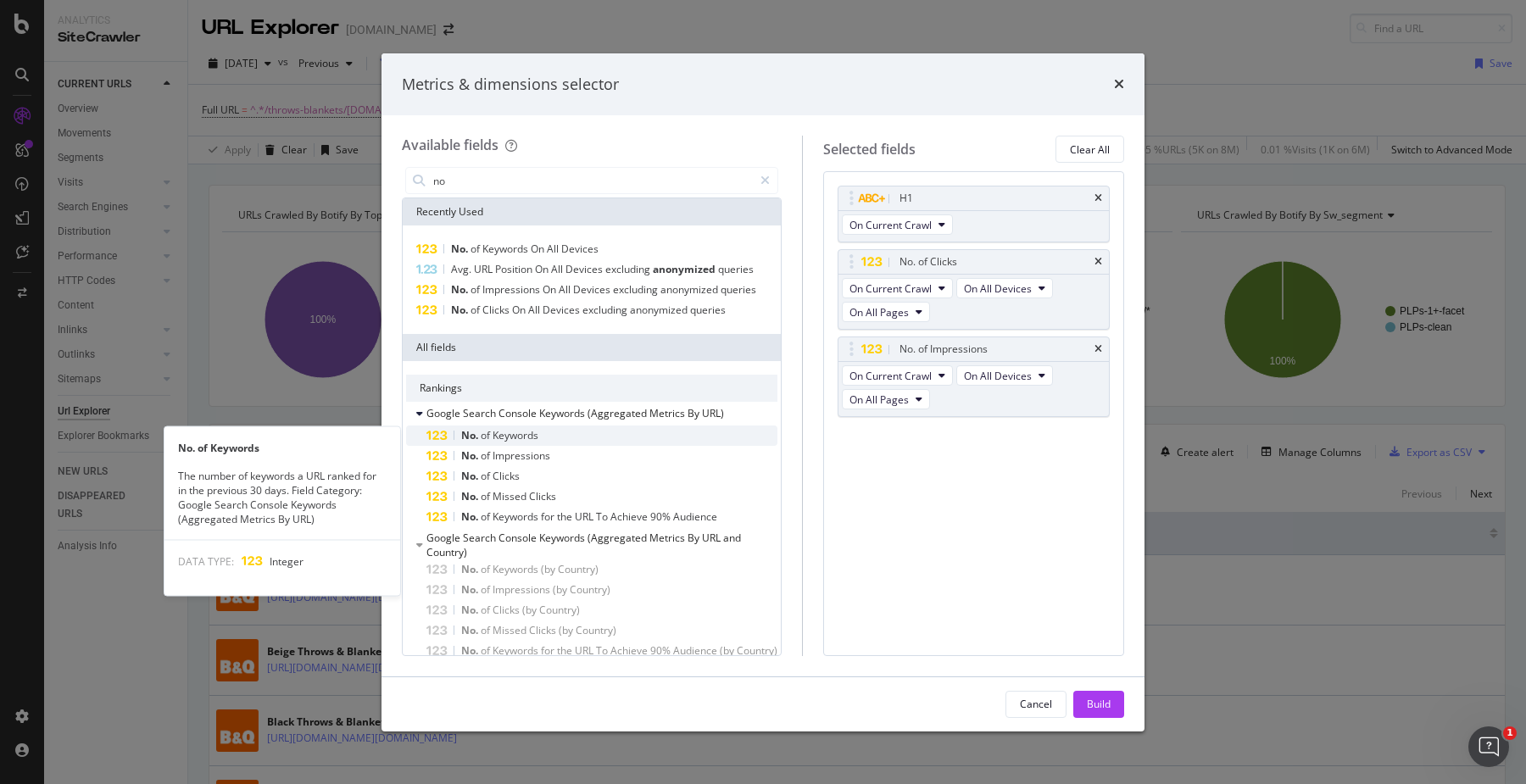
click at [533, 437] on span "Keywords" at bounding box center [516, 435] width 46 height 15
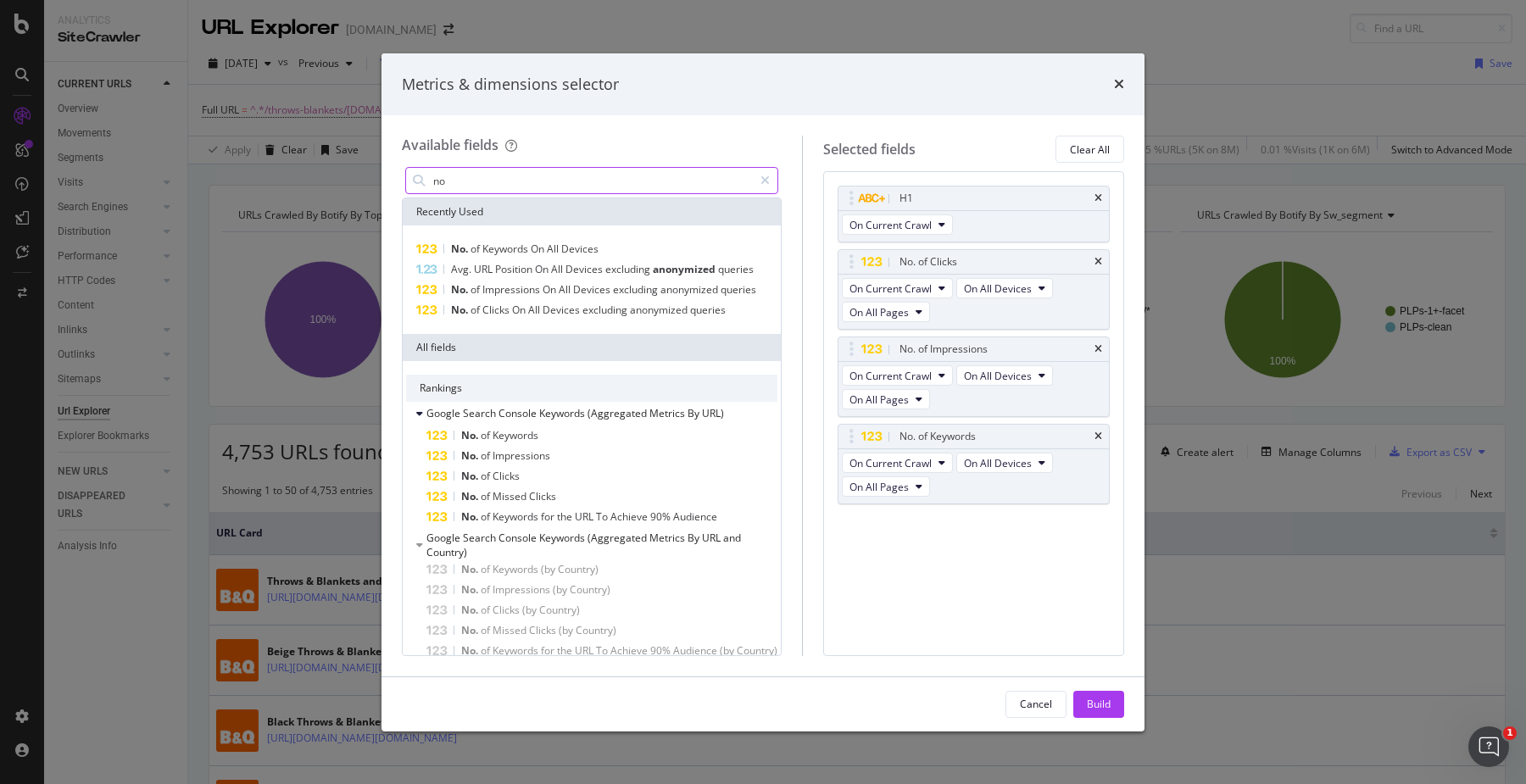
click at [475, 181] on input "no" at bounding box center [592, 180] width 322 height 26
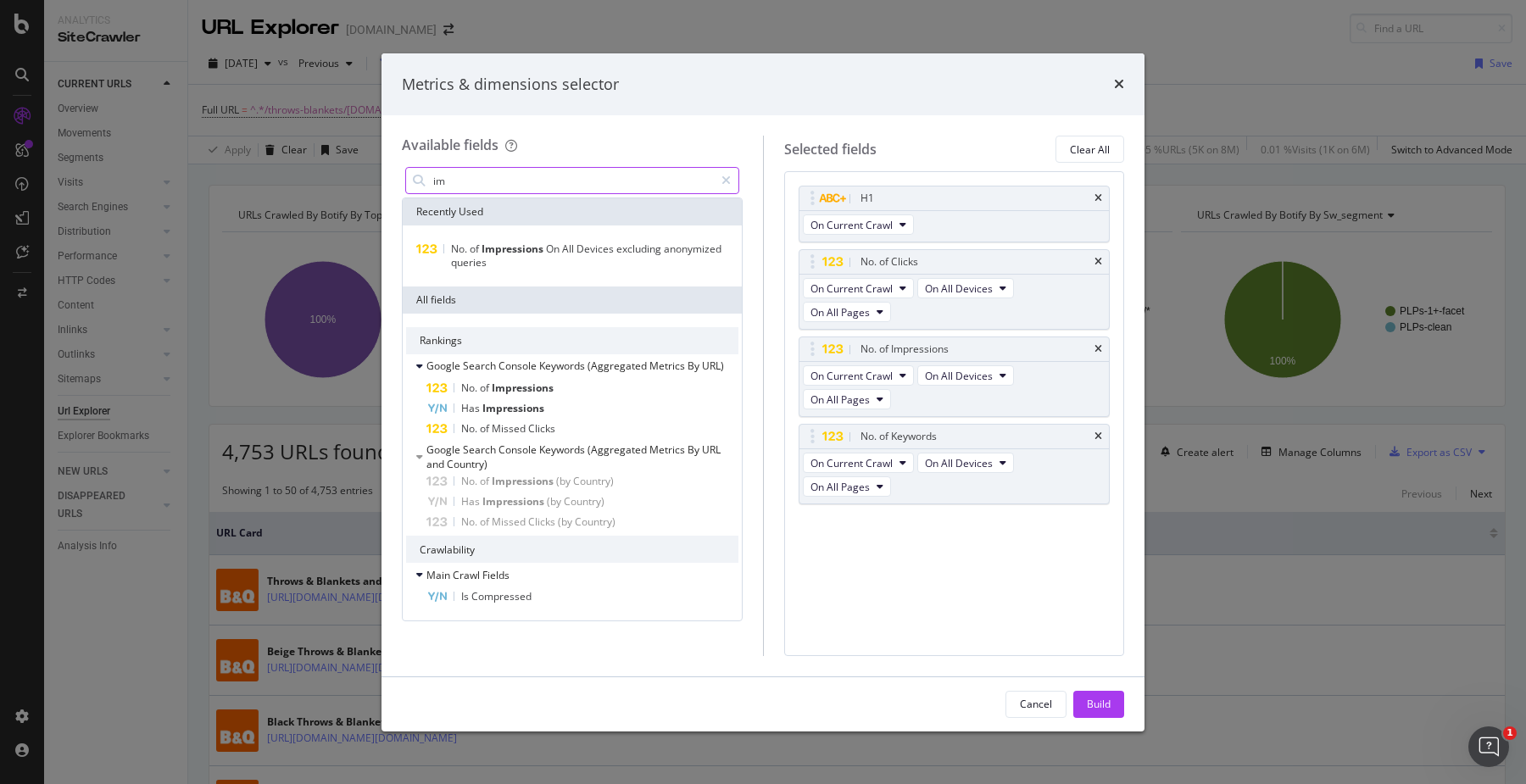
type input "i"
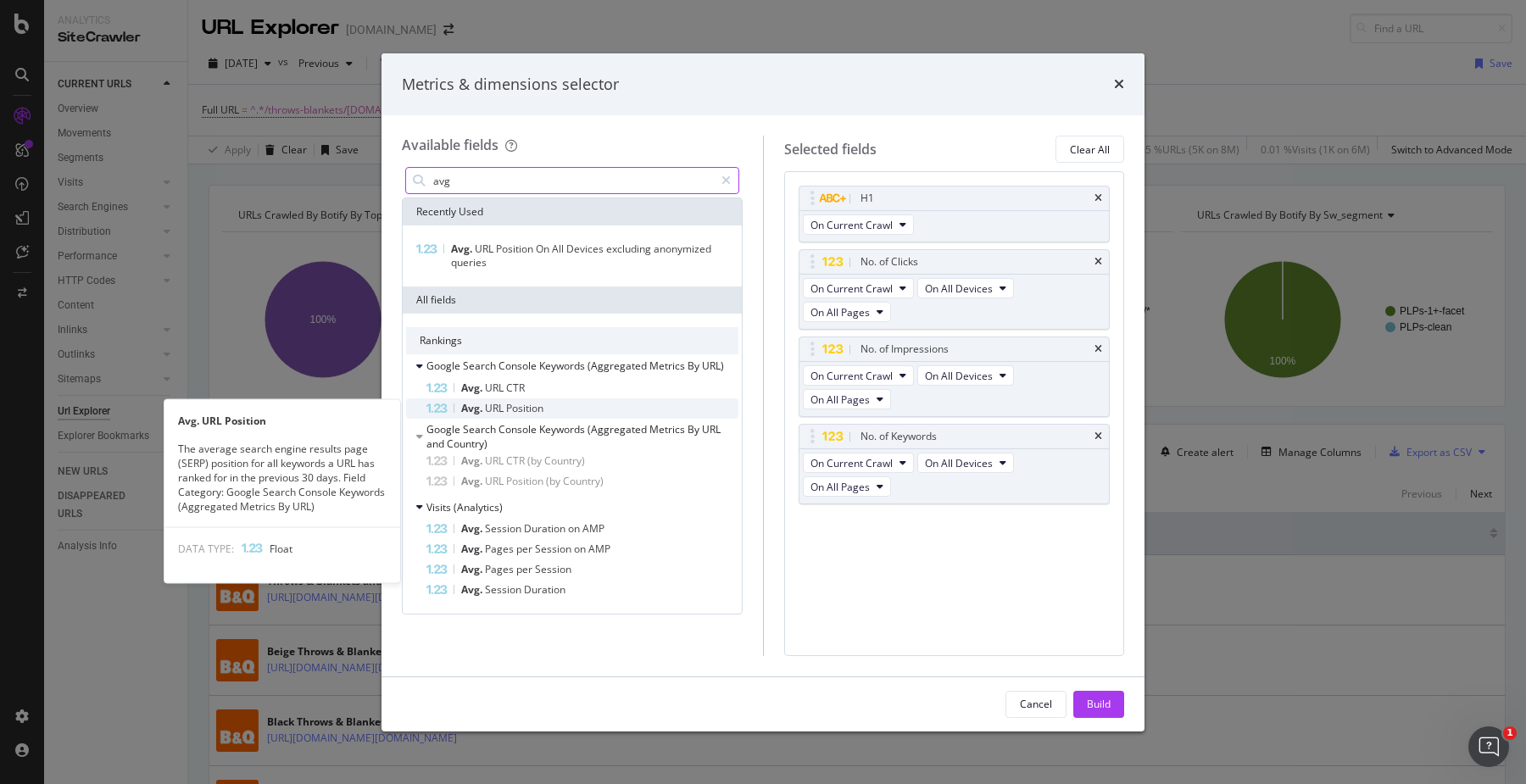
type input "avg"
click at [554, 413] on div "Avg. URL Position" at bounding box center [582, 408] width 312 height 20
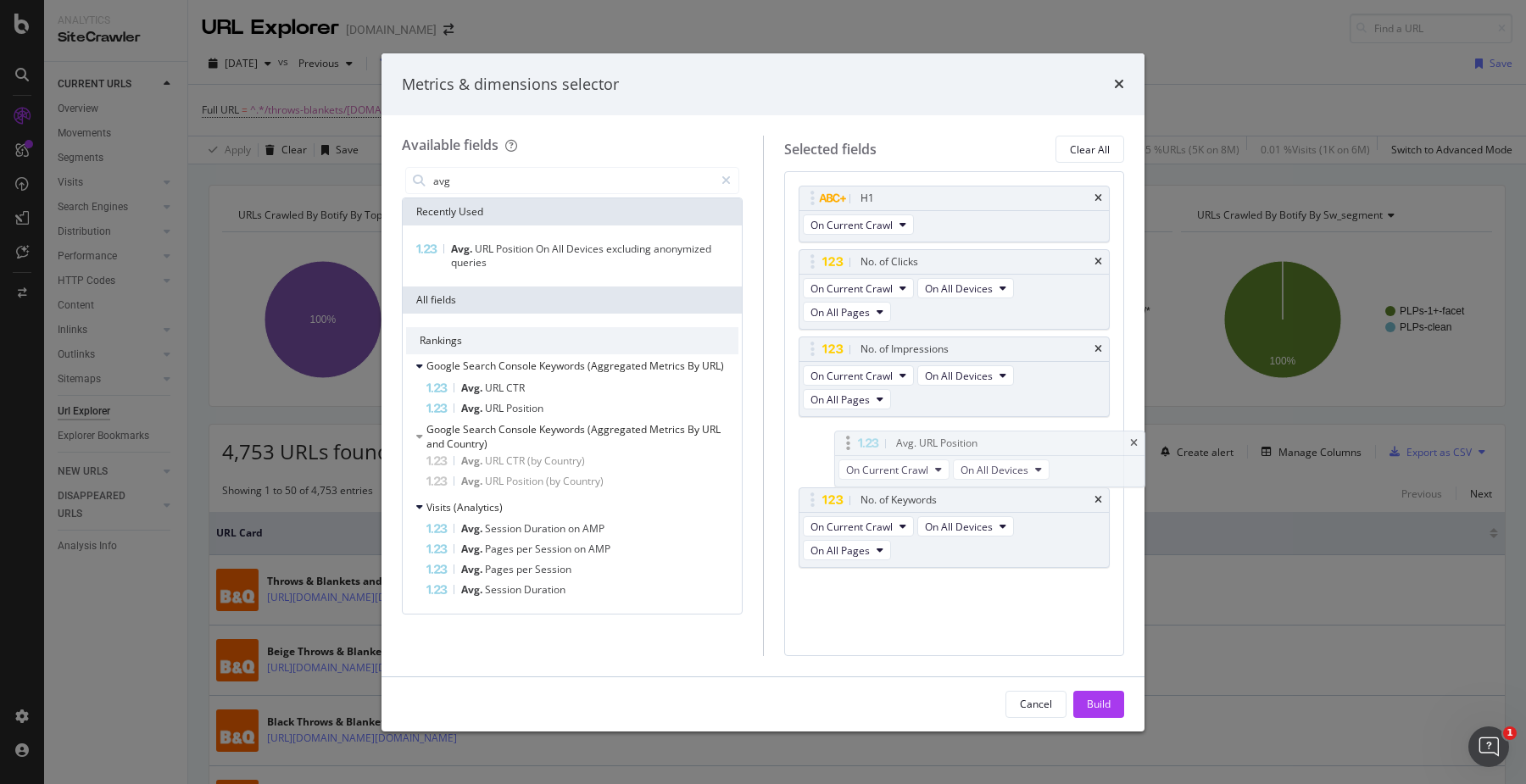
drag, startPoint x: 956, startPoint y: 522, endPoint x: 992, endPoint y: 441, distance: 88.6
click at [992, 441] on body "Analytics SiteCrawler CURRENT URLS Overview Movements Segments Visits Analysis …" at bounding box center [763, 392] width 1526 height 784
click at [1109, 699] on div "Build" at bounding box center [1098, 704] width 24 height 15
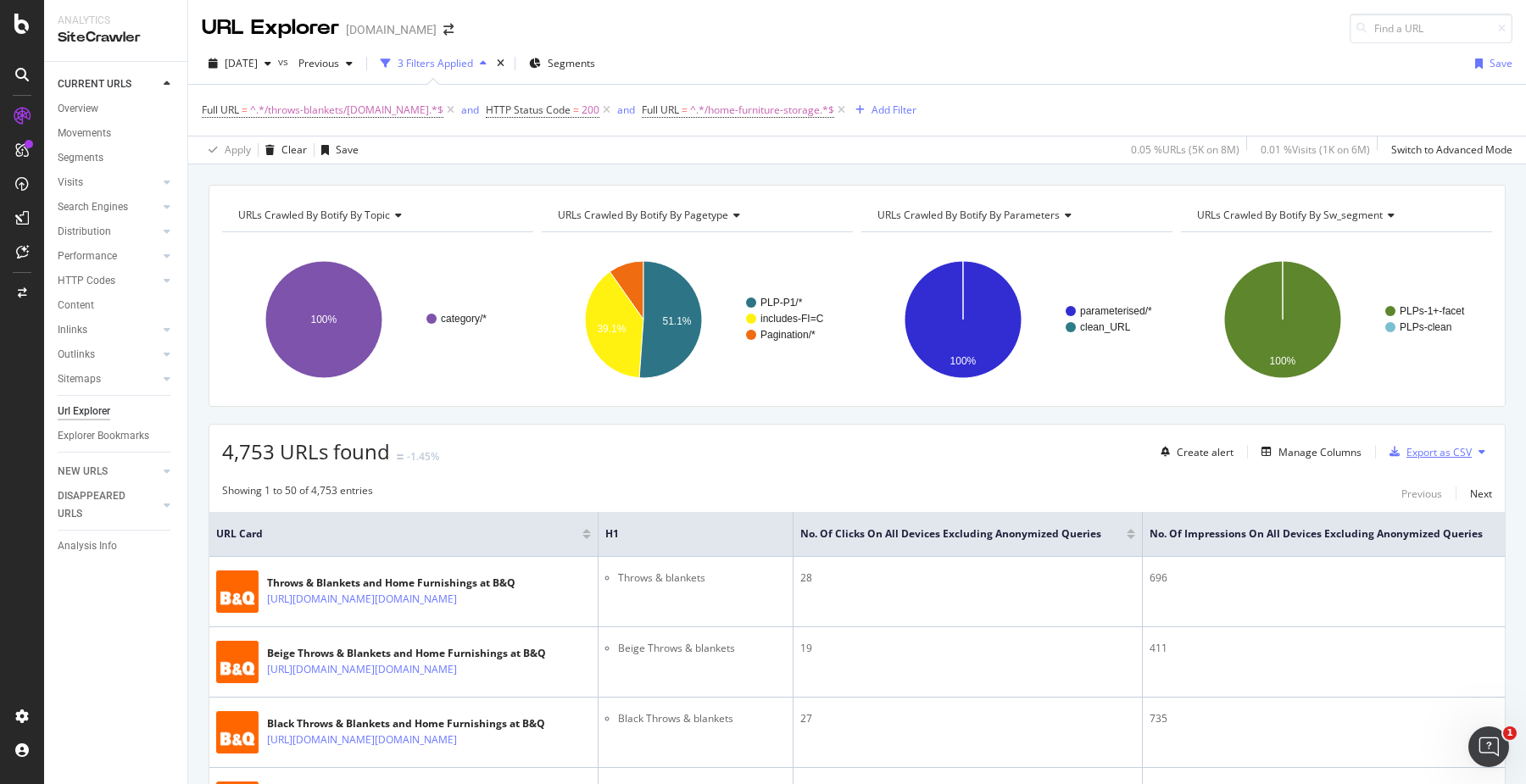
click at [1431, 455] on div "Export as CSV" at bounding box center [1438, 452] width 65 height 15
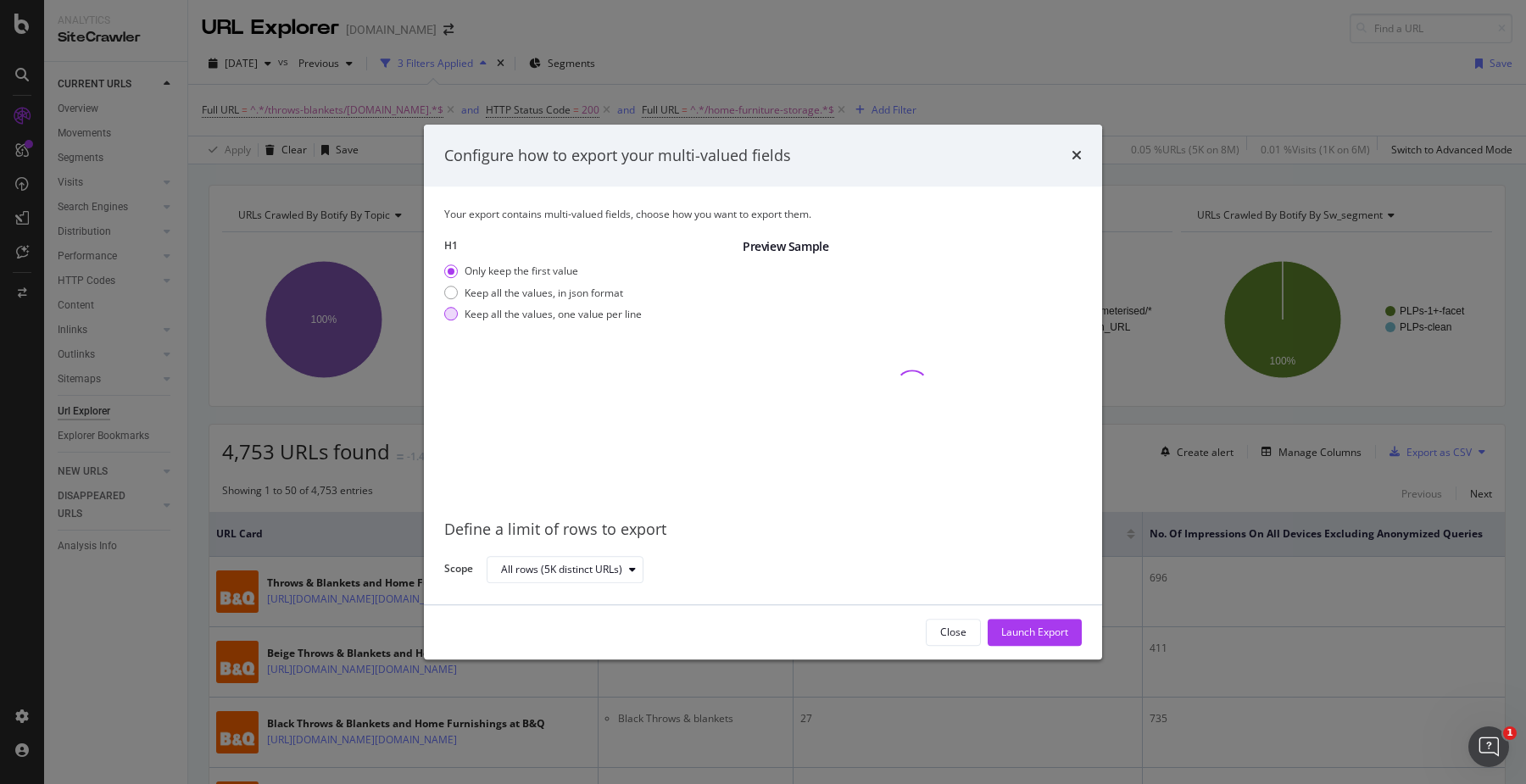
click at [541, 319] on div "Keep all the values, one value per line" at bounding box center [552, 314] width 177 height 15
click at [1017, 634] on div "Launch Export" at bounding box center [1034, 633] width 67 height 15
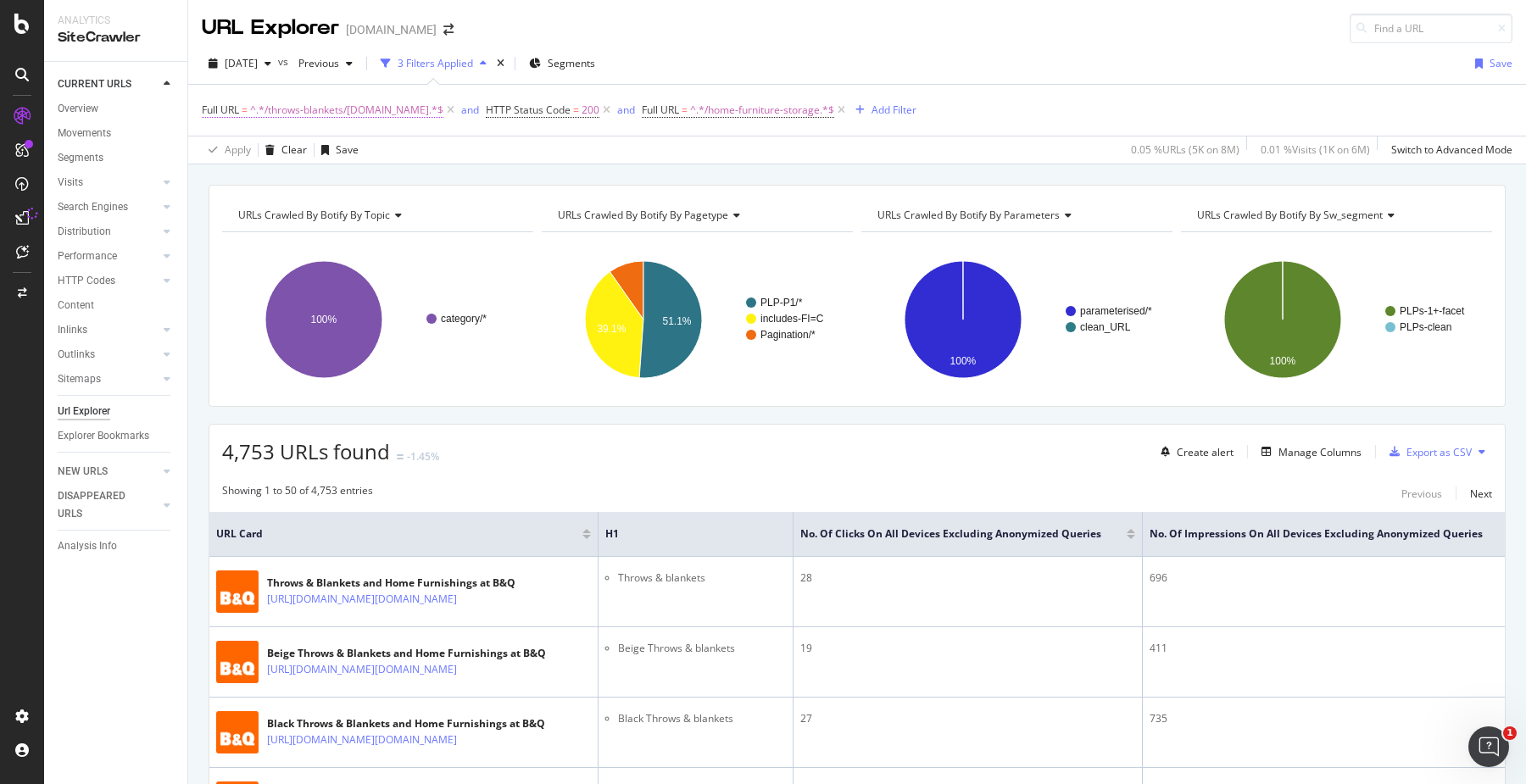
click at [319, 105] on span "^.*/throws-blankets/[DOMAIN_NAME].*$" at bounding box center [346, 110] width 193 height 24
click at [253, 149] on span "Contains" at bounding box center [237, 149] width 41 height 15
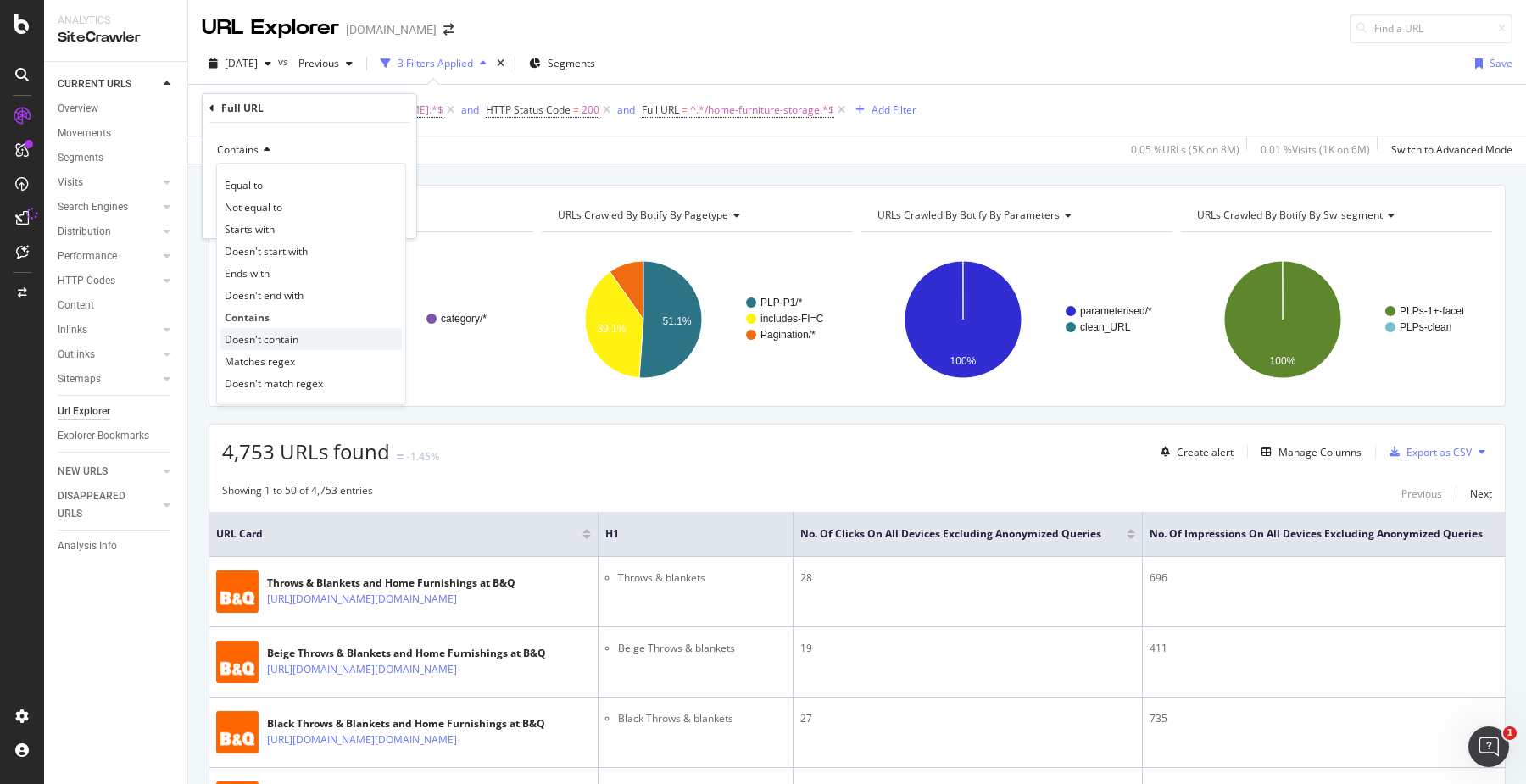
click at [277, 335] on span "Doesn't contain" at bounding box center [261, 340] width 74 height 15
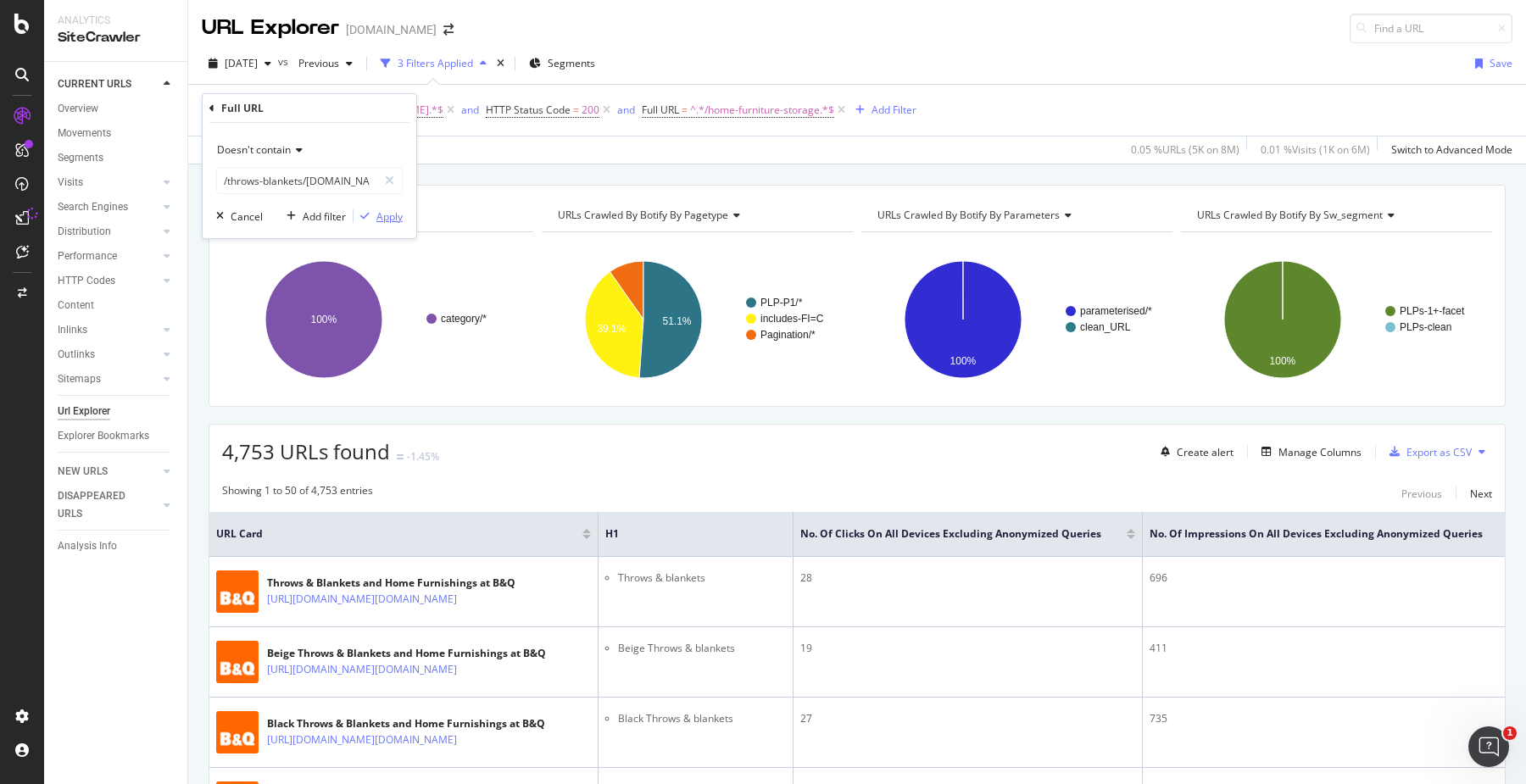
click at [379, 218] on div "Apply" at bounding box center [389, 217] width 27 height 15
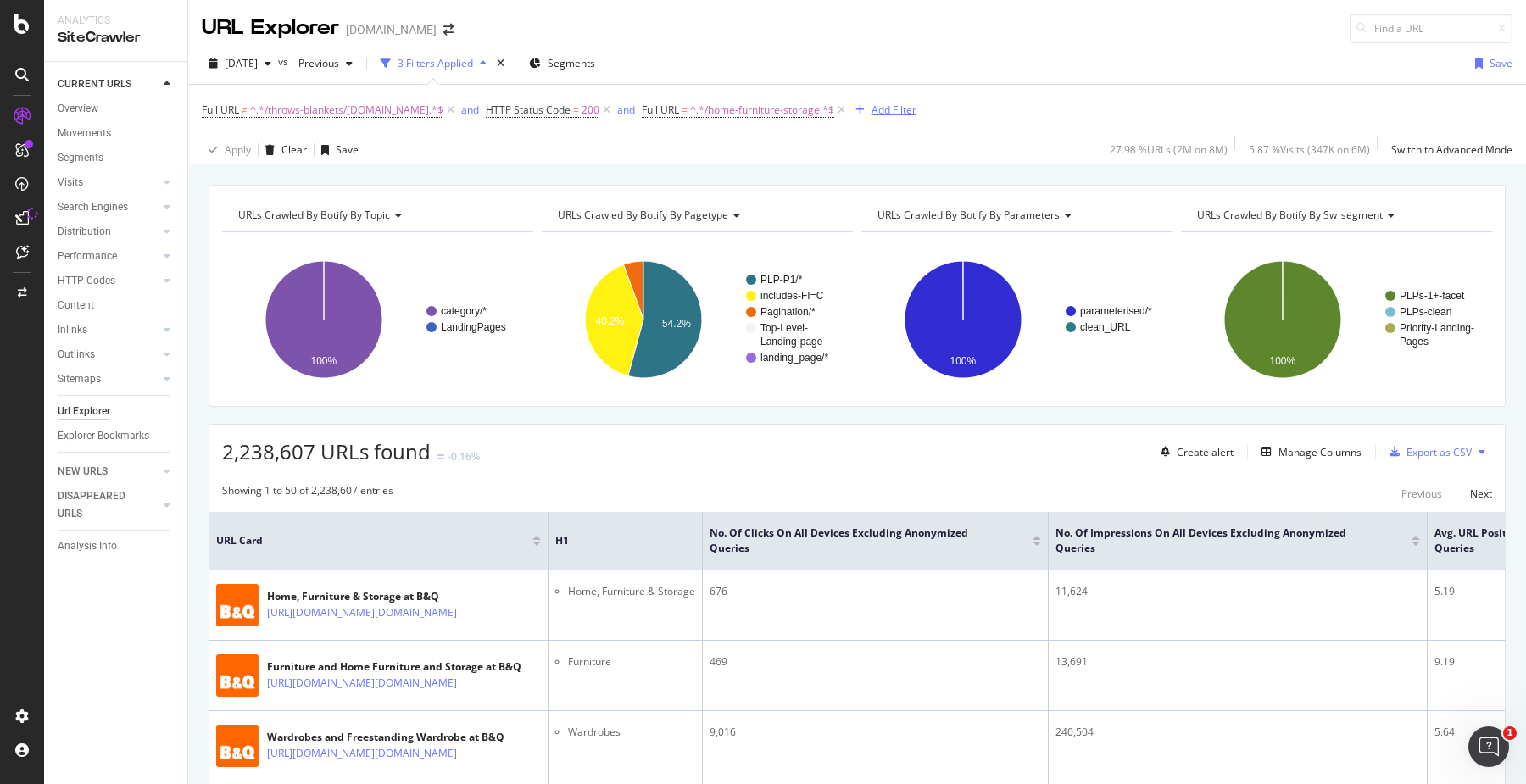
click at [871, 108] on div "Add Filter" at bounding box center [893, 110] width 45 height 15
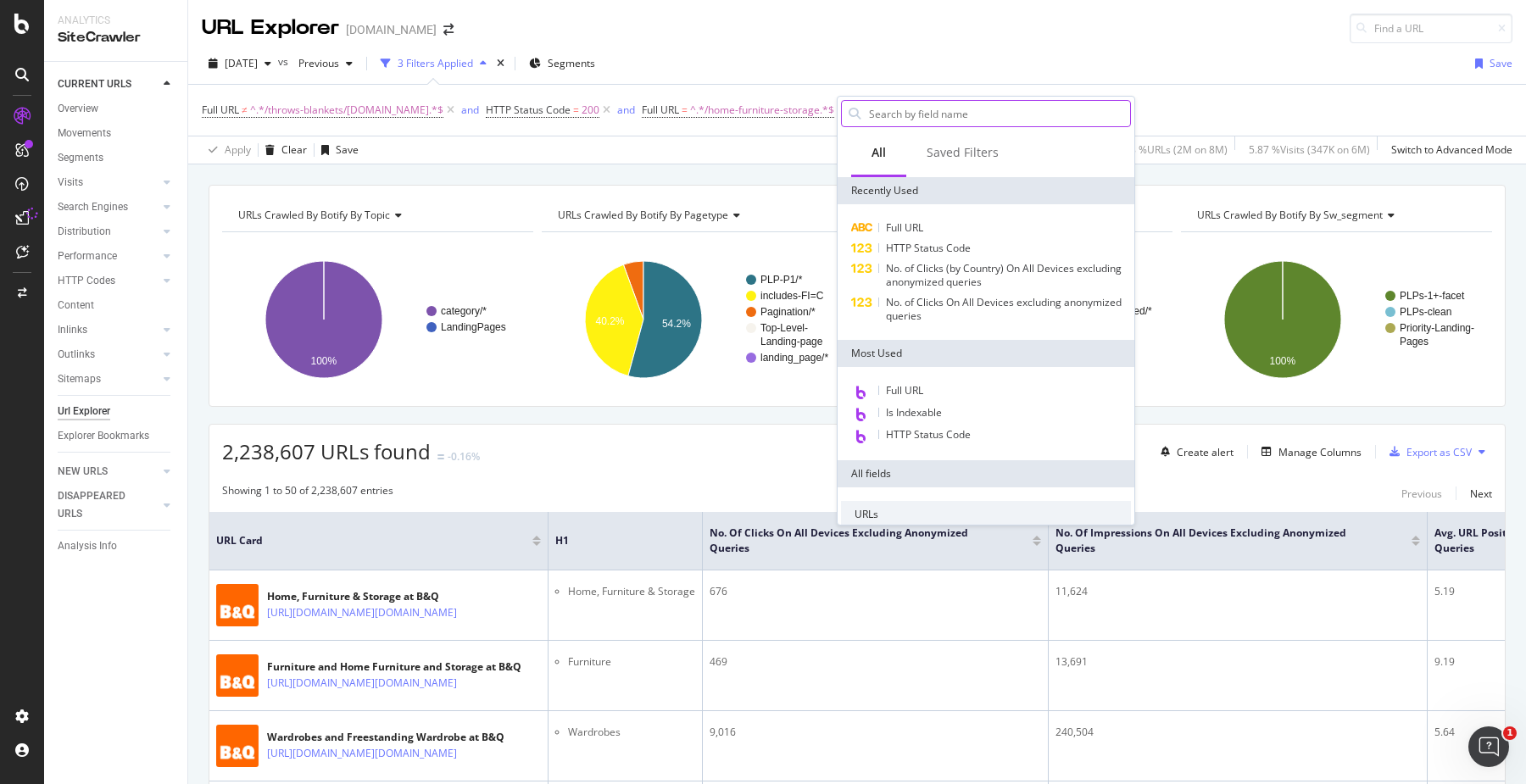
click at [884, 107] on input "text" at bounding box center [998, 114] width 263 height 26
type input "click"
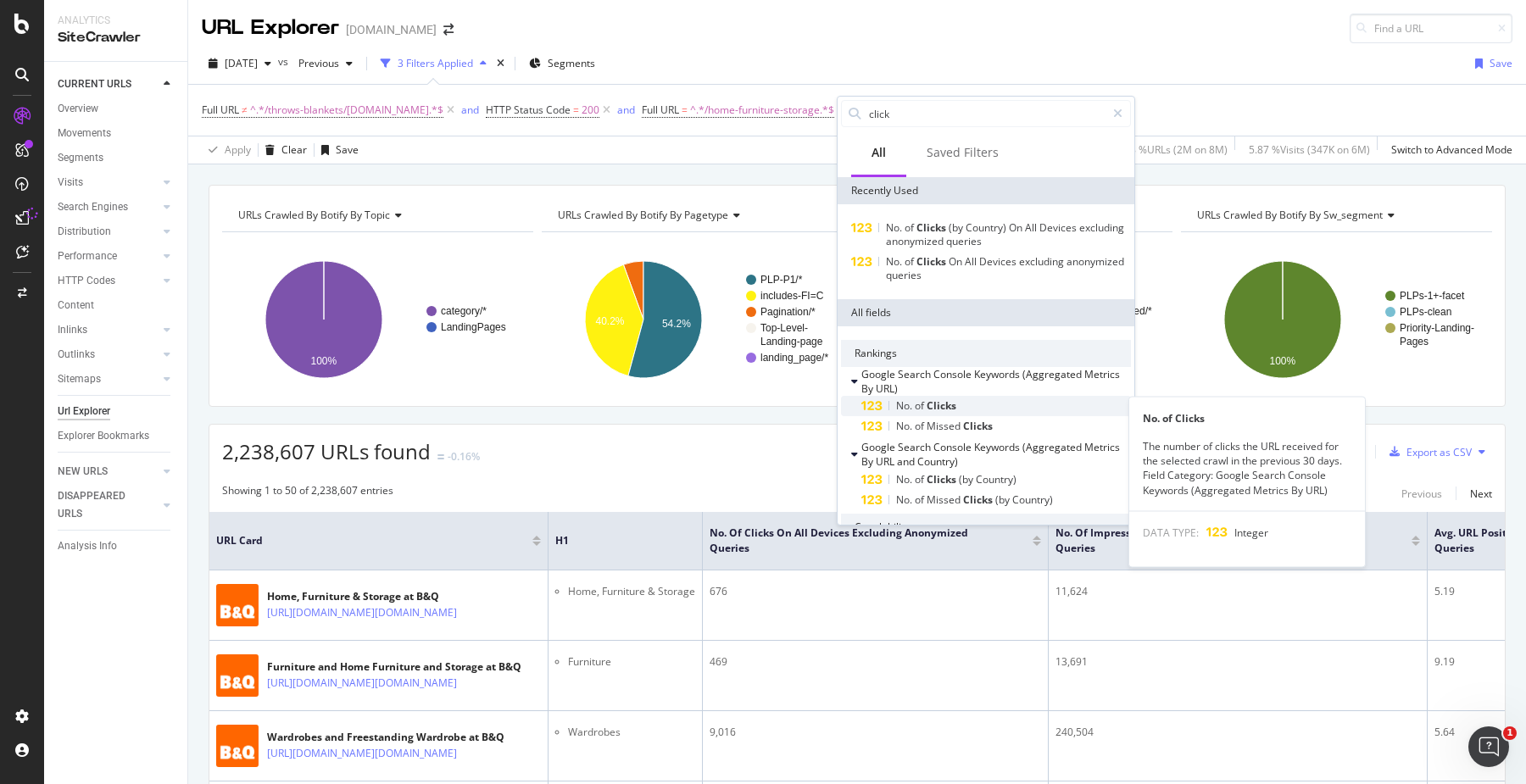
click at [944, 398] on div "No. of Clicks" at bounding box center [996, 406] width 269 height 20
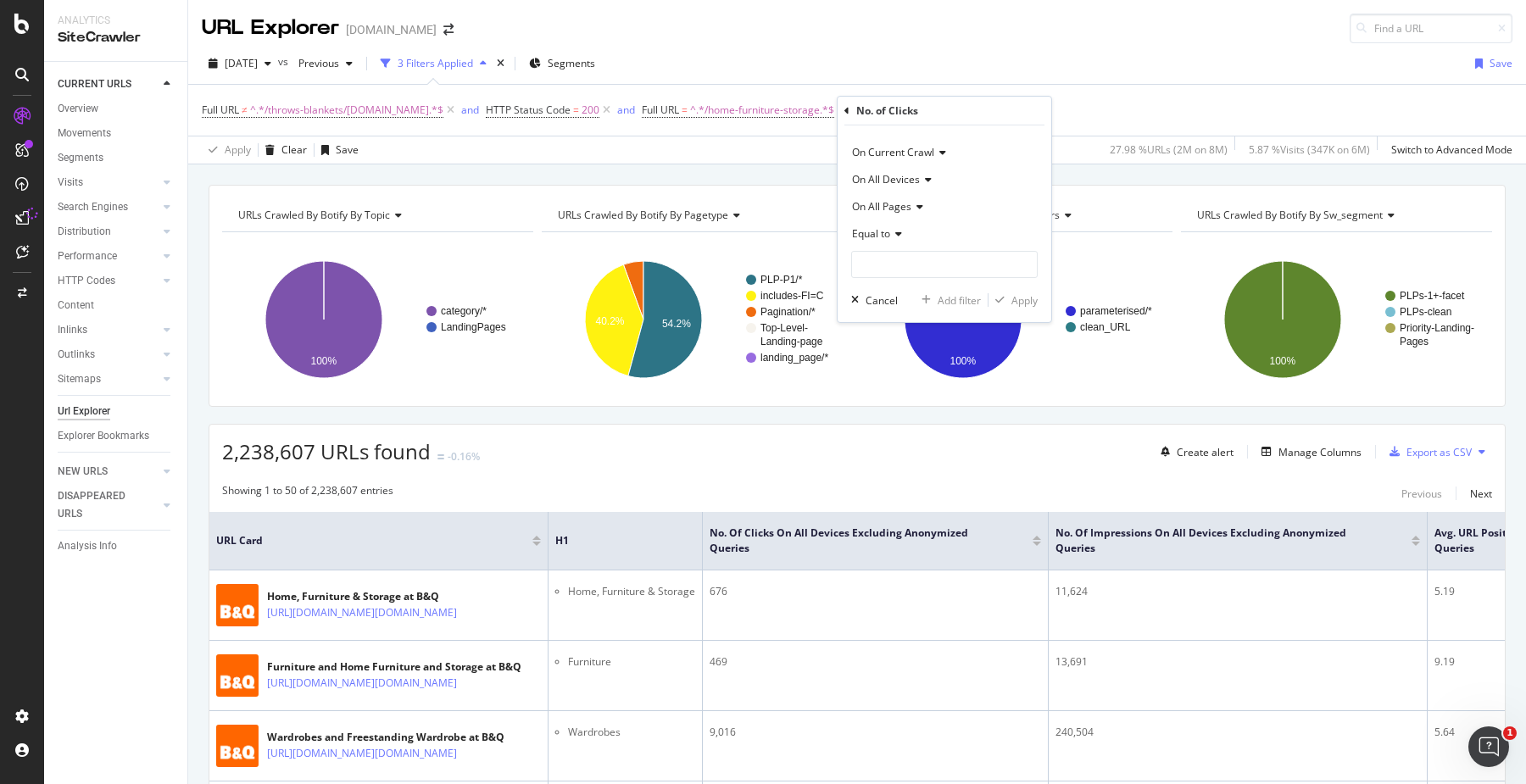
click at [878, 245] on div "Equal to" at bounding box center [944, 234] width 187 height 27
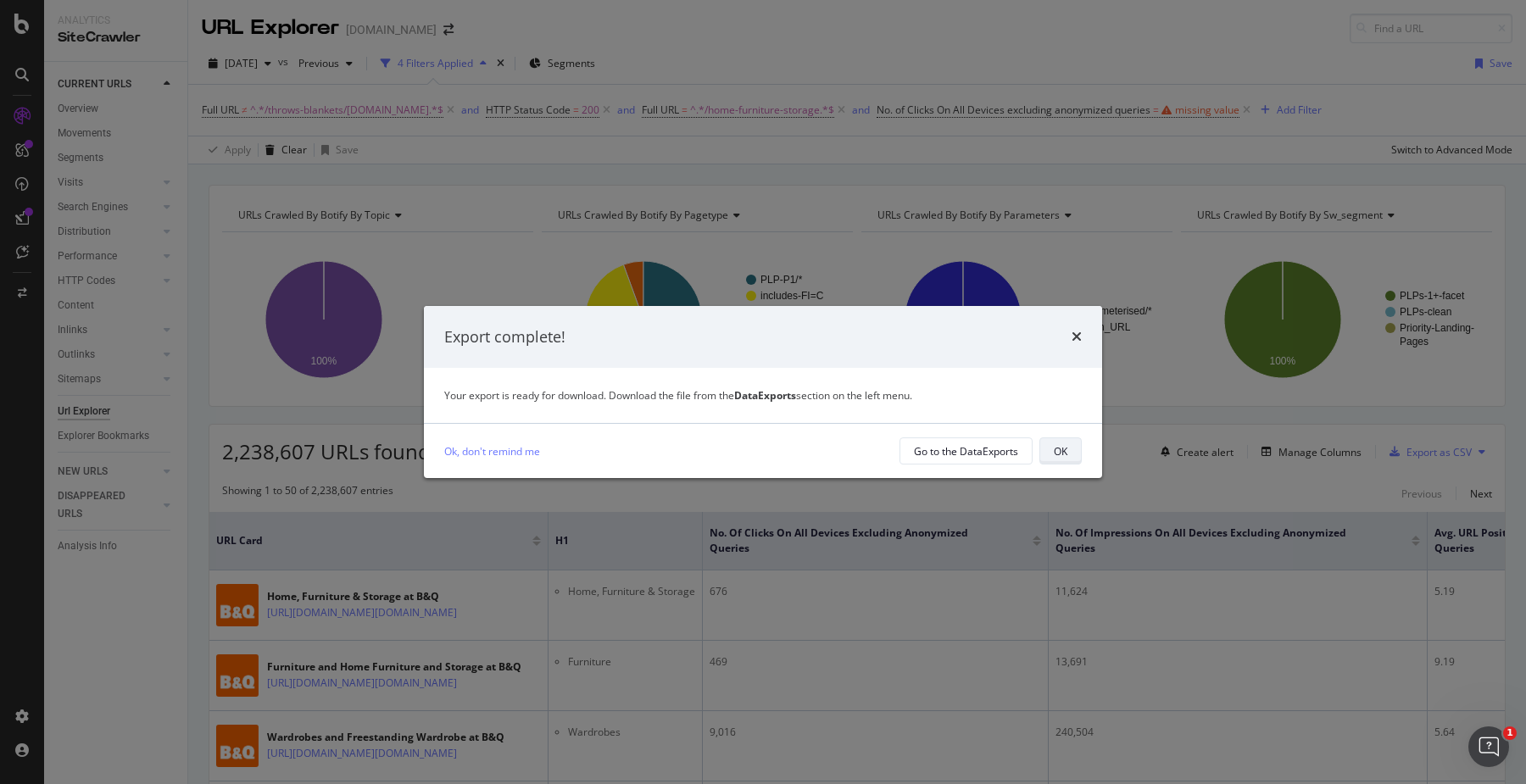
click at [1057, 463] on button "OK" at bounding box center [1060, 451] width 42 height 27
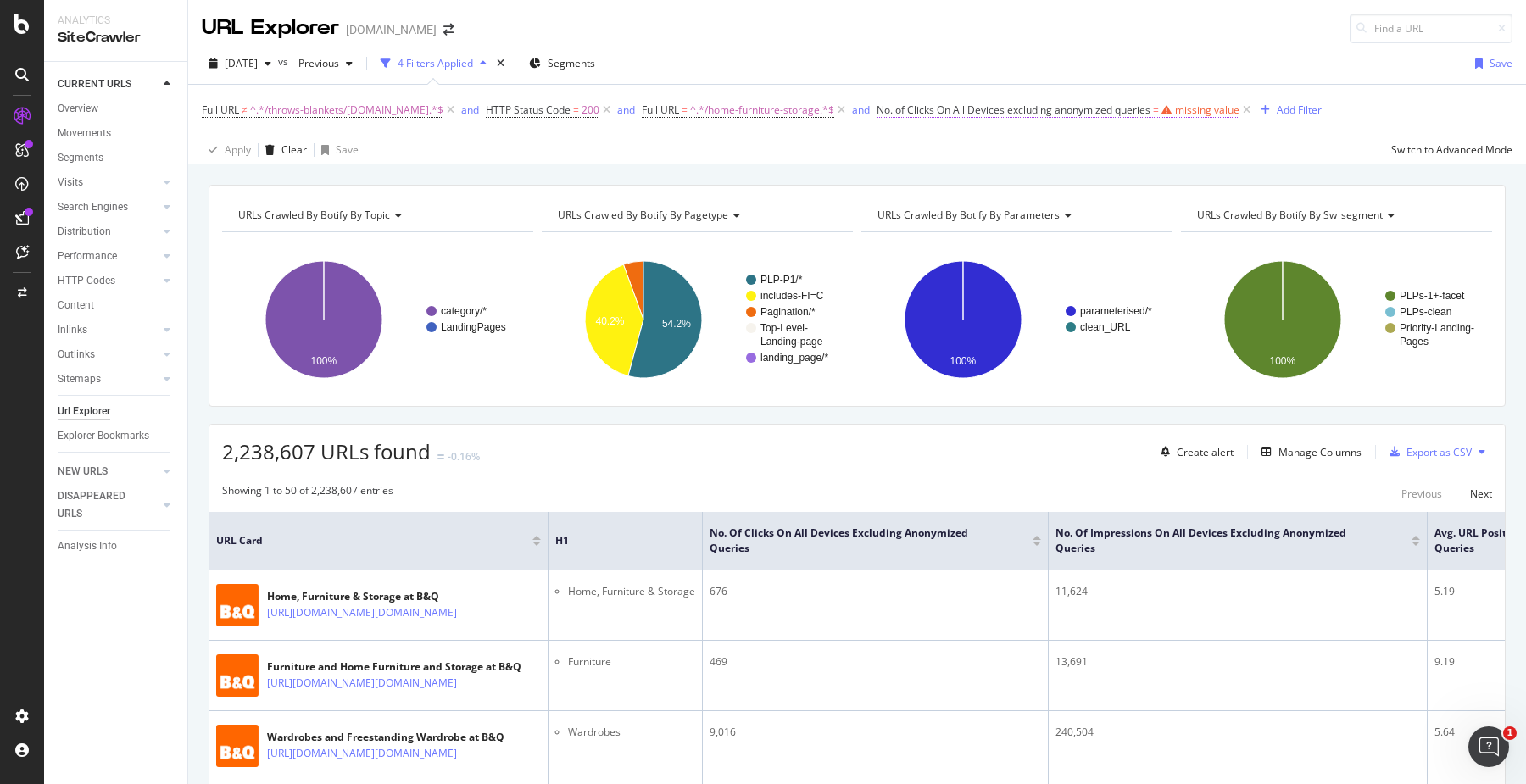
click at [1050, 112] on span "No. of Clicks On All Devices excluding anonymized queries" at bounding box center [1013, 110] width 274 height 15
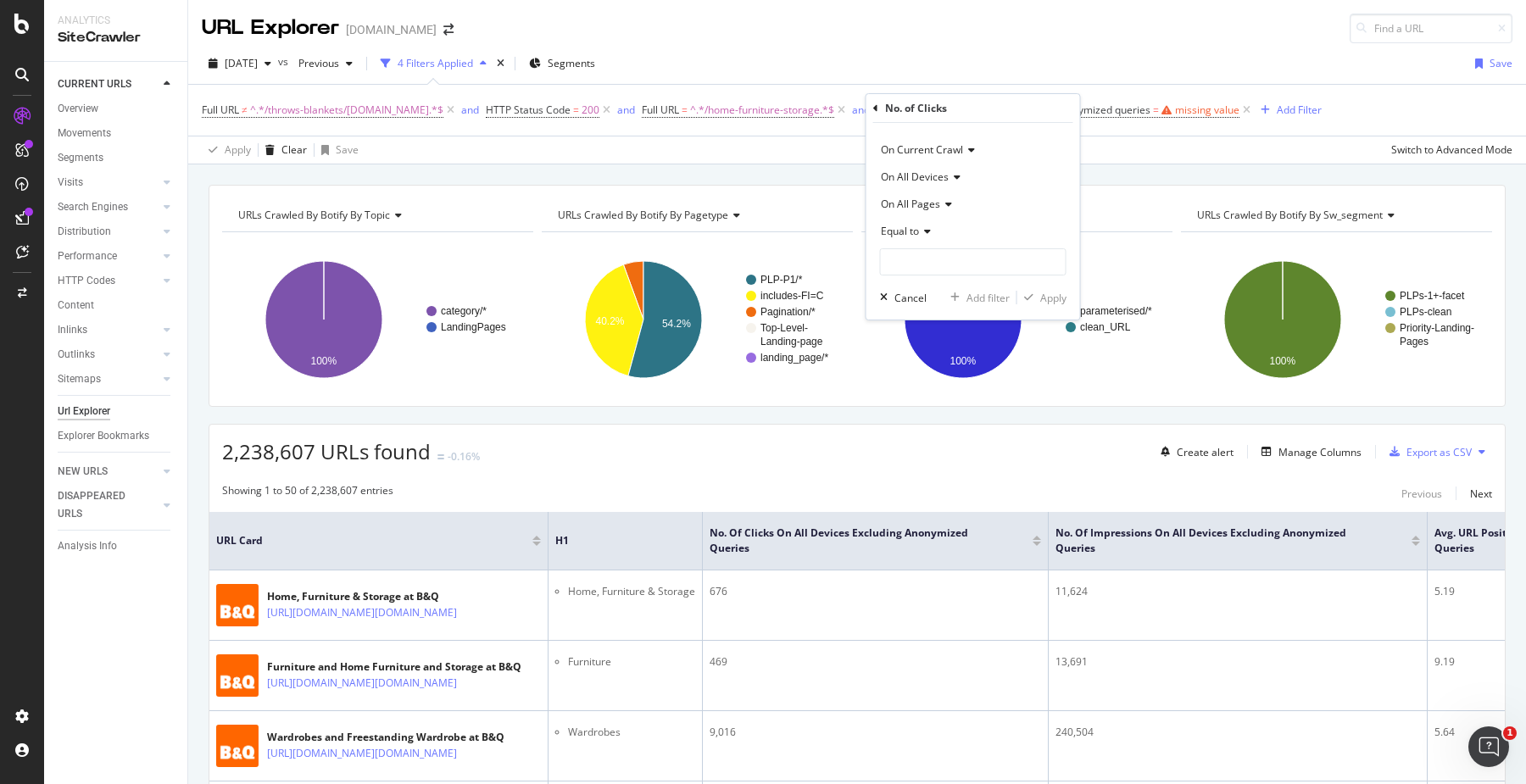
click at [914, 234] on span "Equal to" at bounding box center [899, 231] width 38 height 15
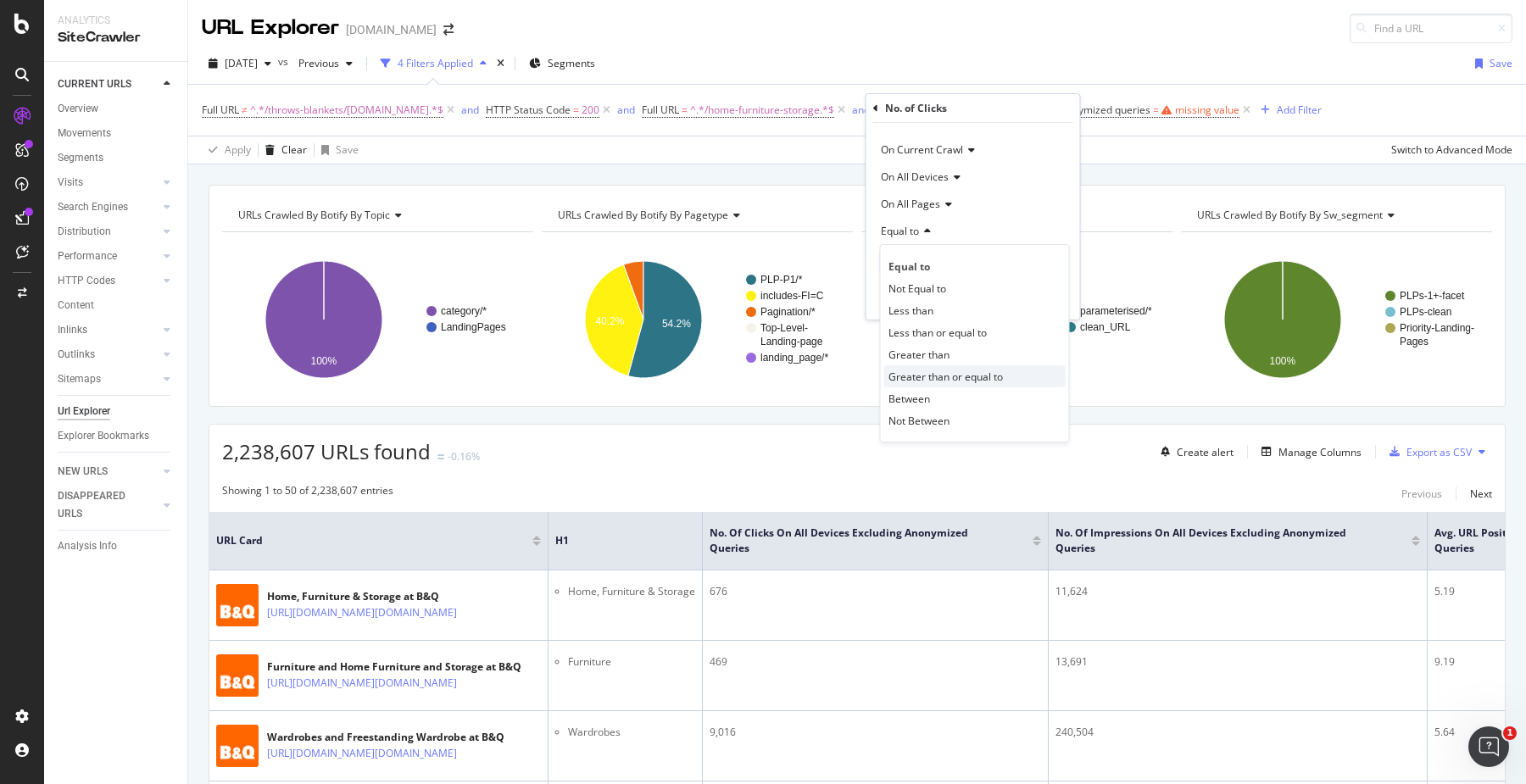
click at [941, 380] on span "Greater than or equal to" at bounding box center [945, 376] width 114 height 15
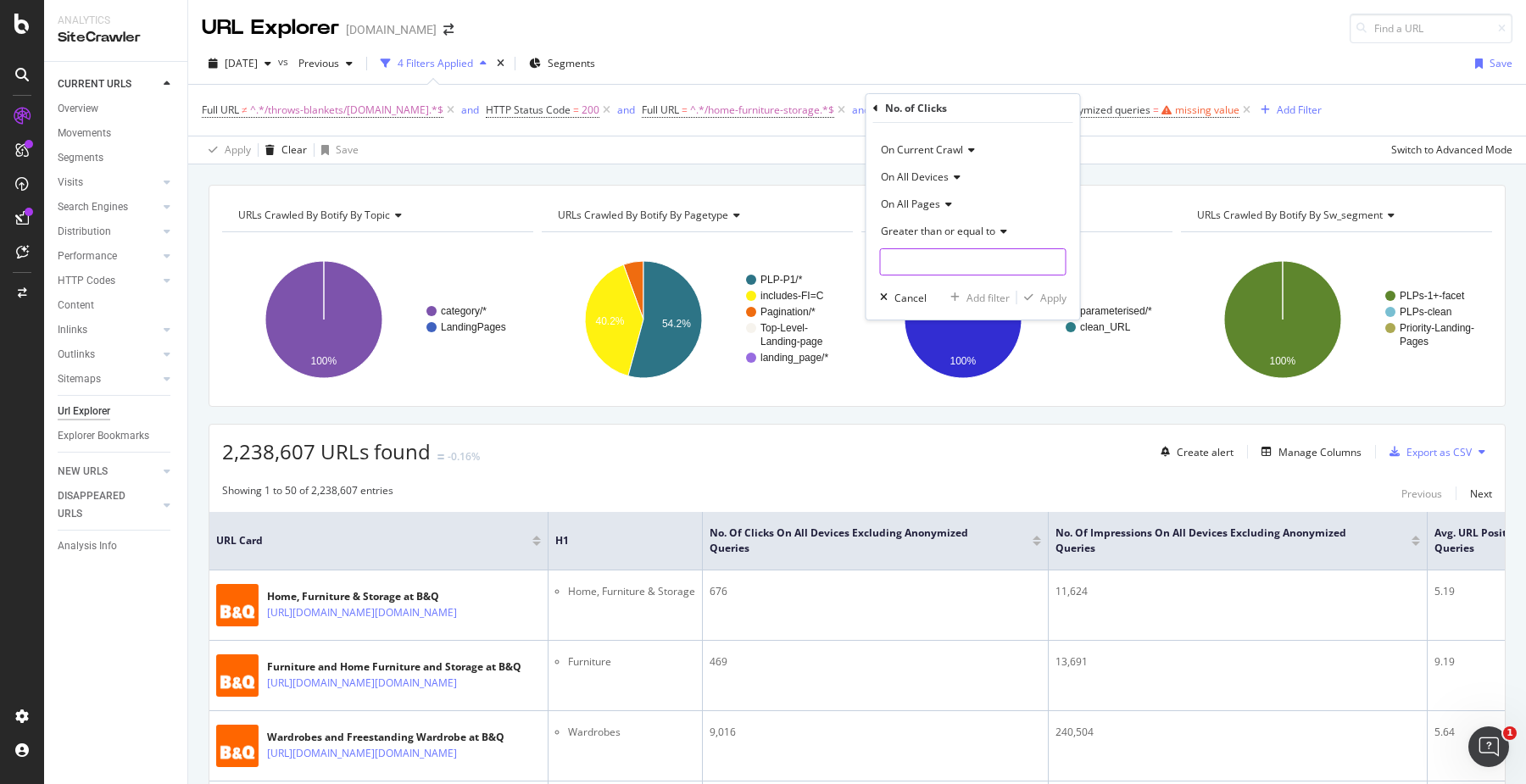
click at [935, 264] on input "number" at bounding box center [974, 262] width 187 height 27
type input "1"
click at [1047, 300] on div "Apply" at bounding box center [1052, 298] width 27 height 15
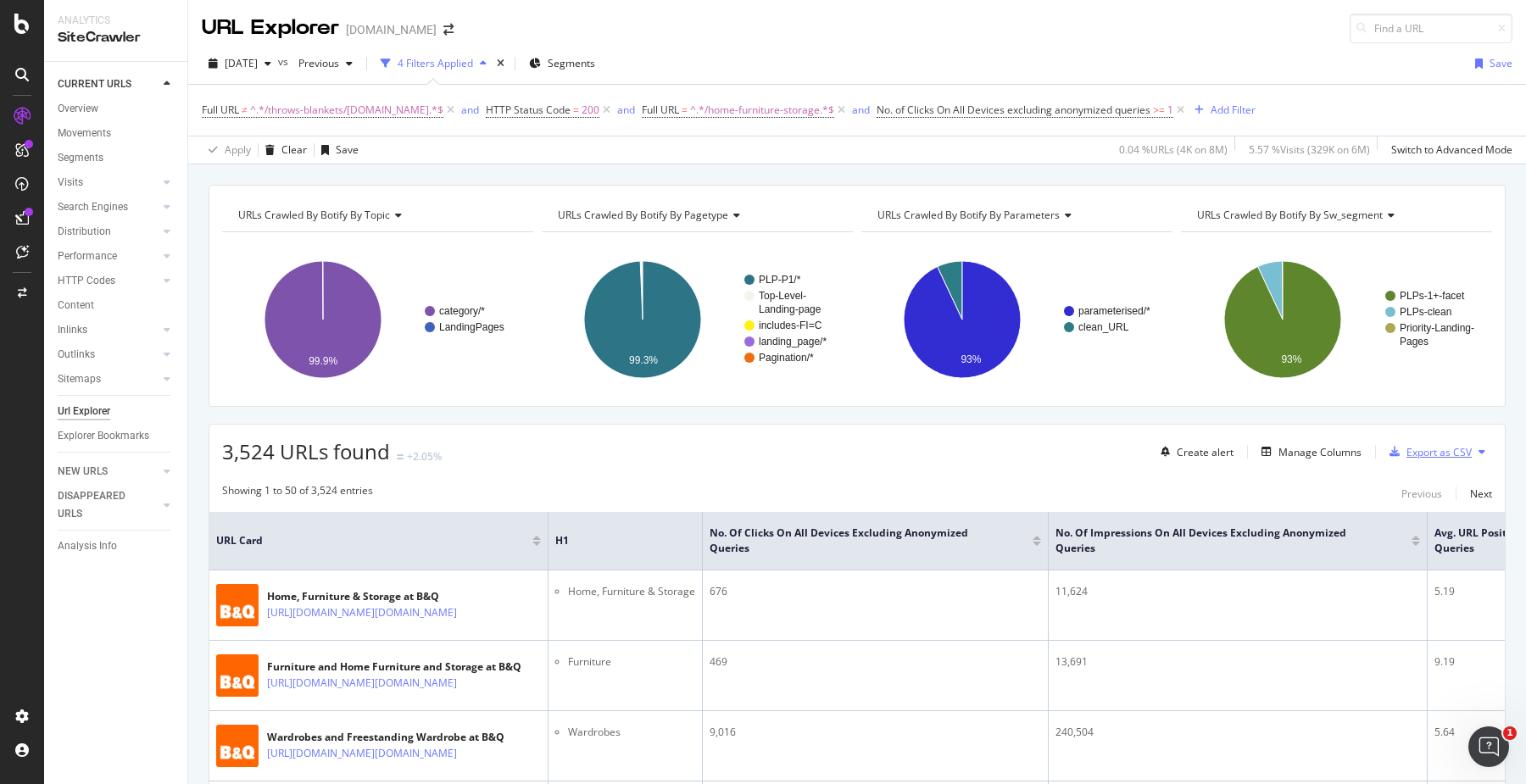
click at [1428, 454] on div "Export as CSV" at bounding box center [1438, 452] width 65 height 15
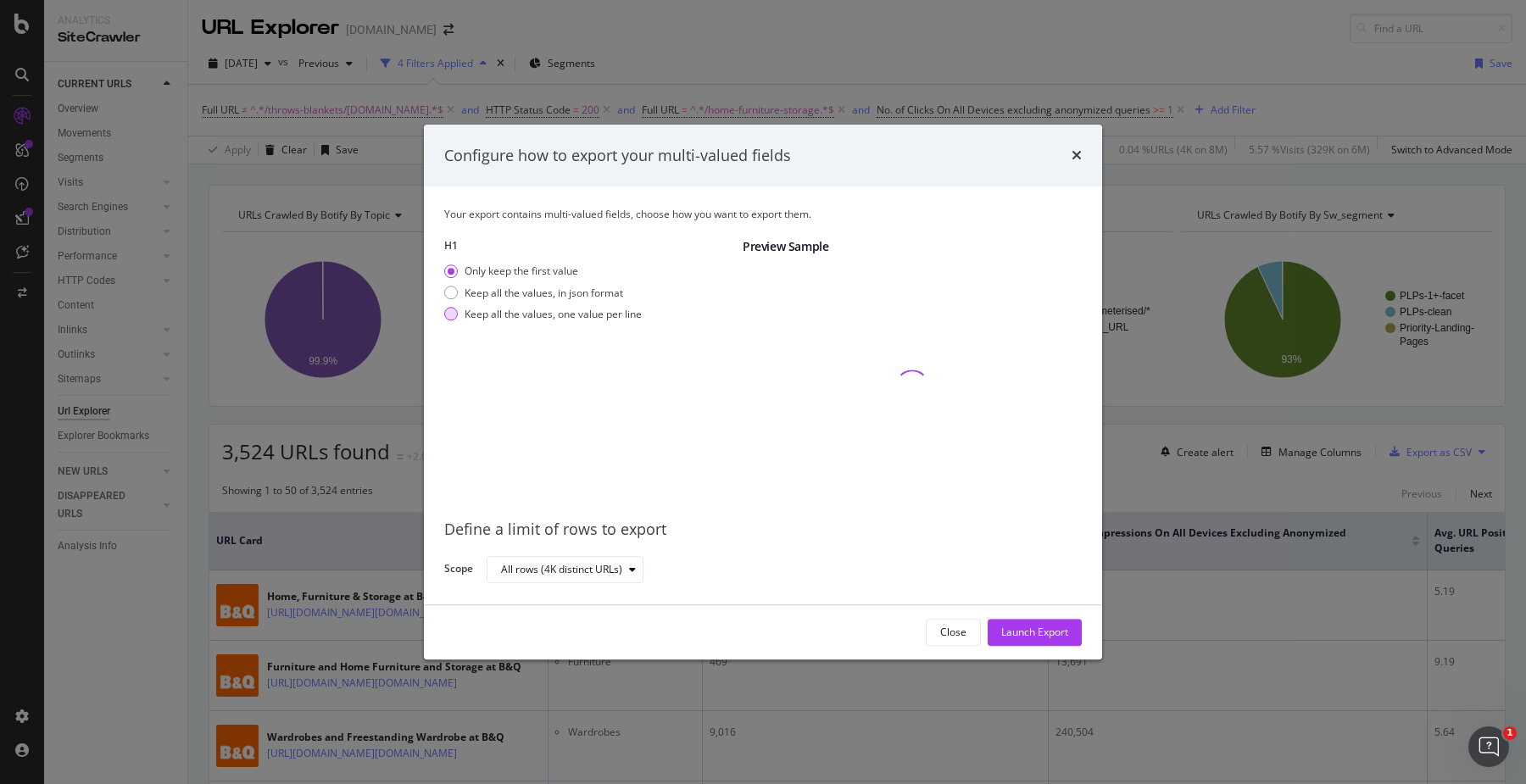
click at [539, 319] on div "Keep all the values, one value per line" at bounding box center [552, 314] width 177 height 15
click at [1030, 635] on div "Launch Export" at bounding box center [1034, 633] width 67 height 15
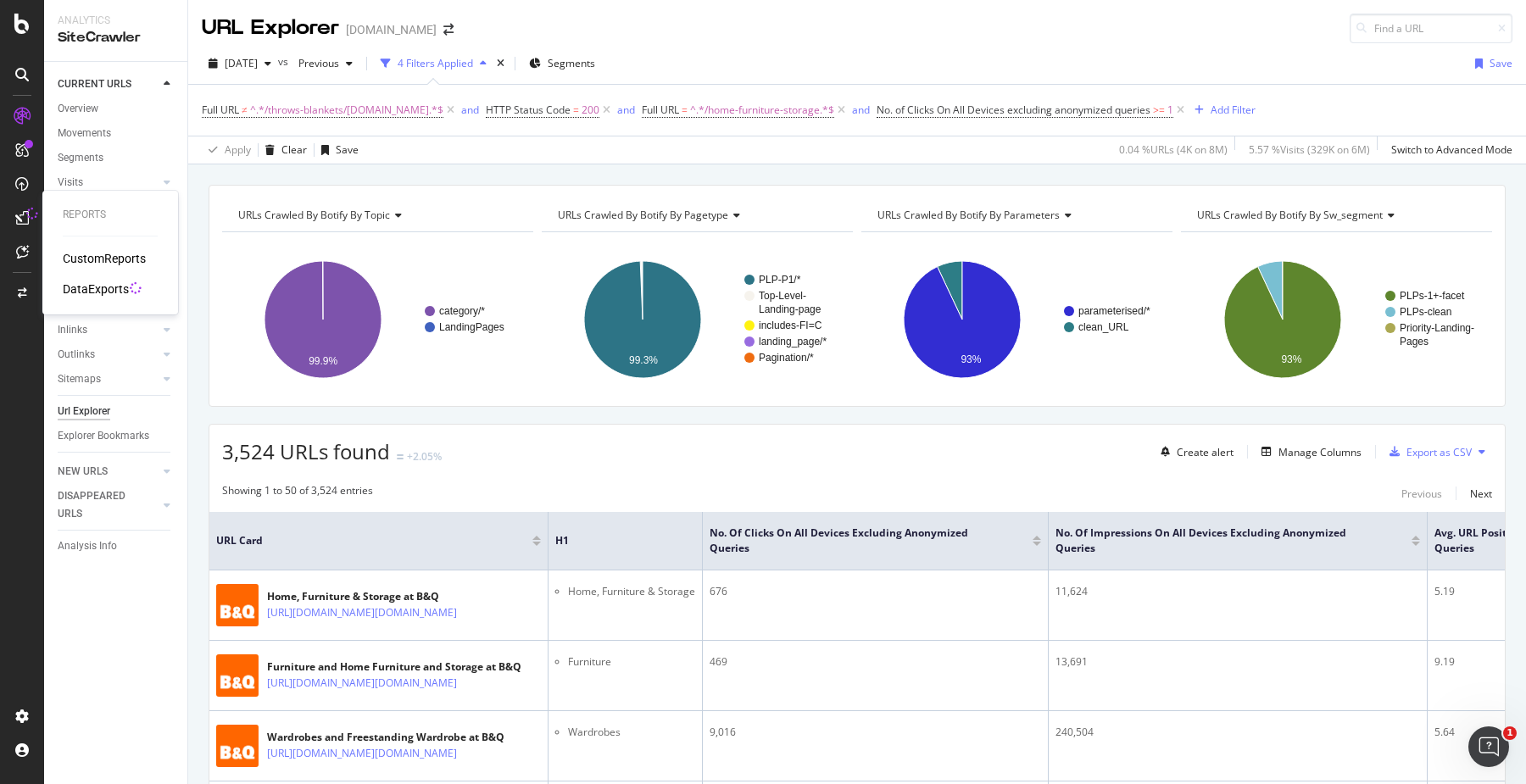
click at [102, 295] on div "DataExports" at bounding box center [95, 289] width 66 height 17
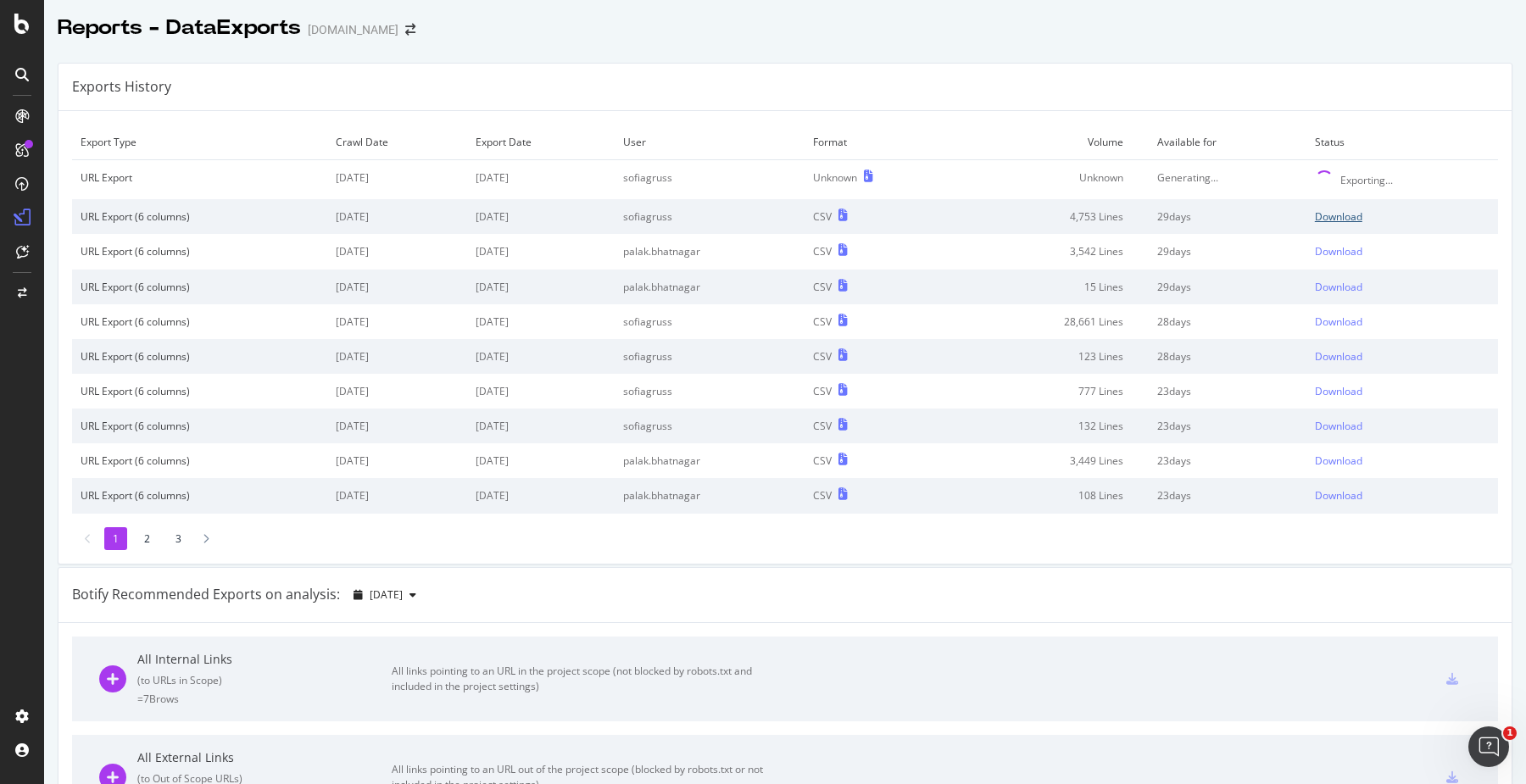
click at [1315, 217] on div "Download" at bounding box center [1338, 217] width 48 height 15
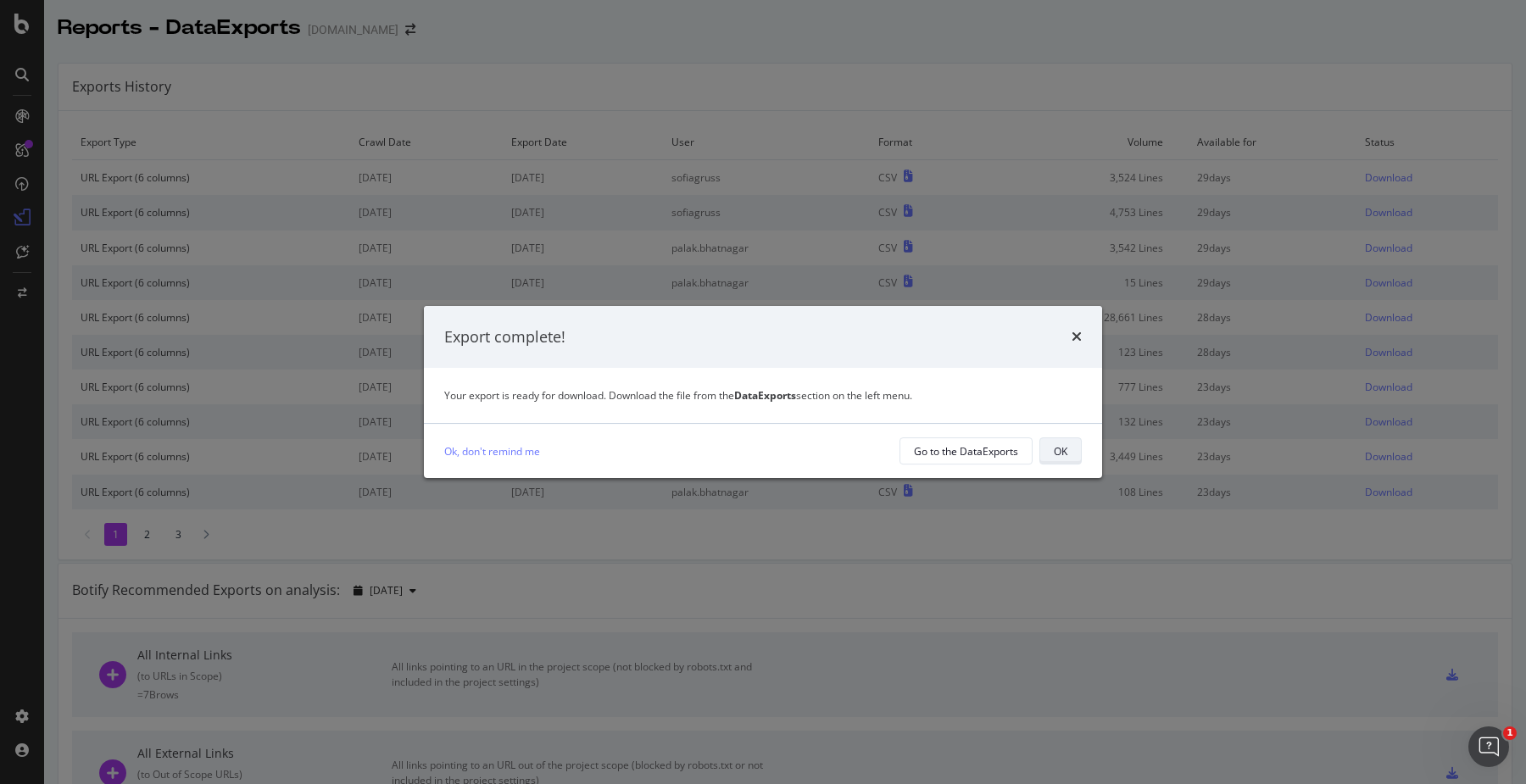
click at [1068, 456] on button "OK" at bounding box center [1060, 451] width 42 height 27
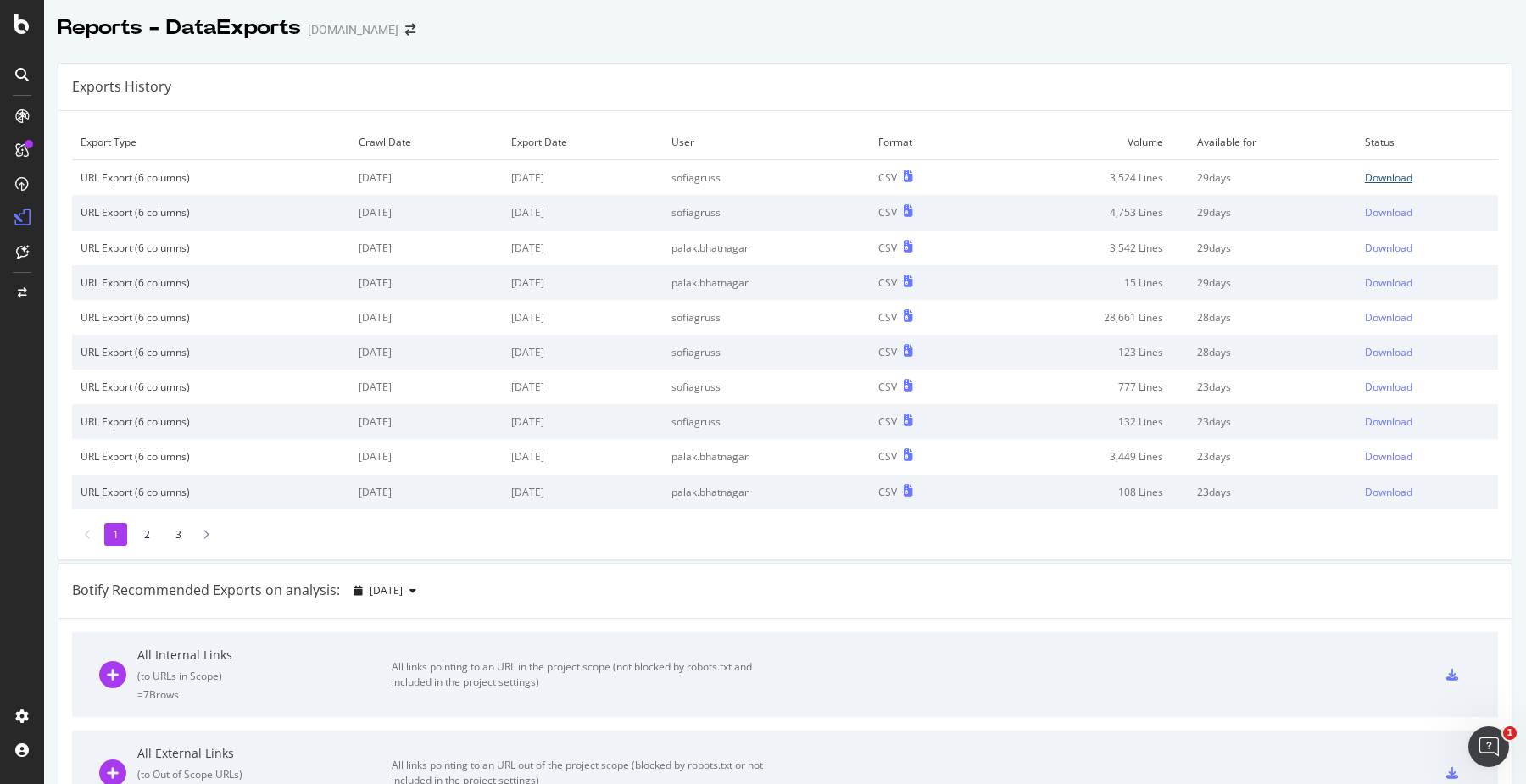
click at [1387, 170] on div "Download" at bounding box center [1389, 178] width 48 height 15
